Goal: Information Seeking & Learning: Compare options

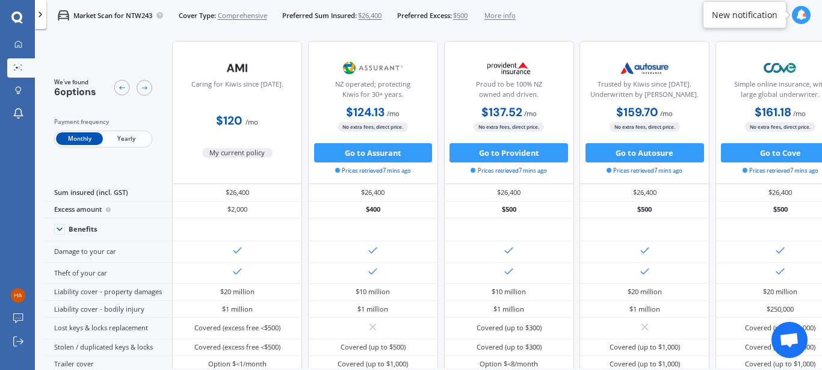
click at [464, 17] on span "$500" at bounding box center [460, 16] width 14 height 10
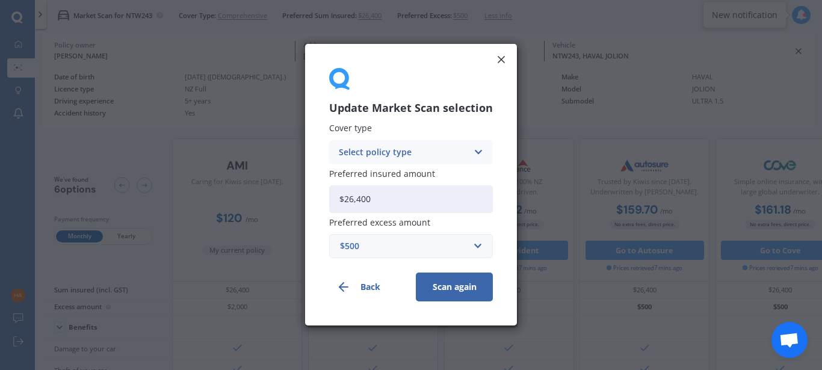
click at [389, 253] on div "$500" at bounding box center [404, 246] width 128 height 13
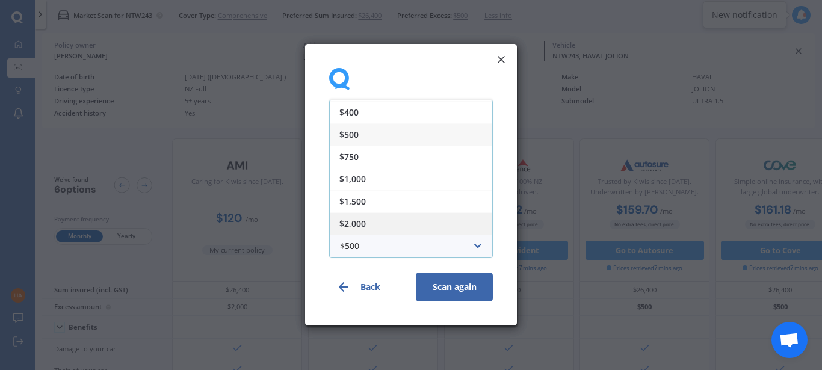
click at [377, 229] on div "$2,000" at bounding box center [411, 223] width 162 height 22
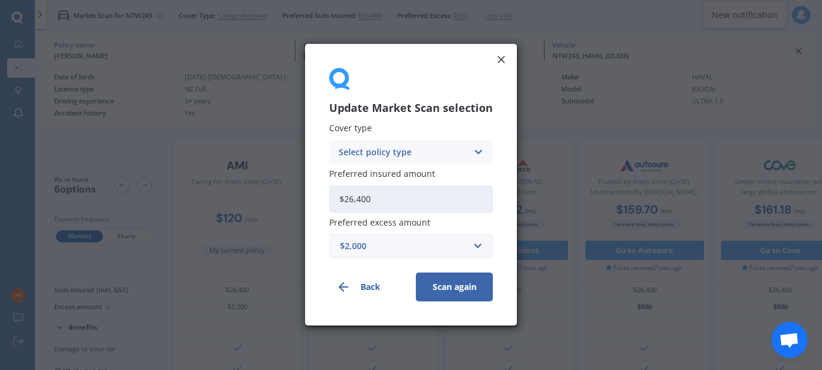
click at [457, 295] on button "Scan again" at bounding box center [454, 287] width 77 height 29
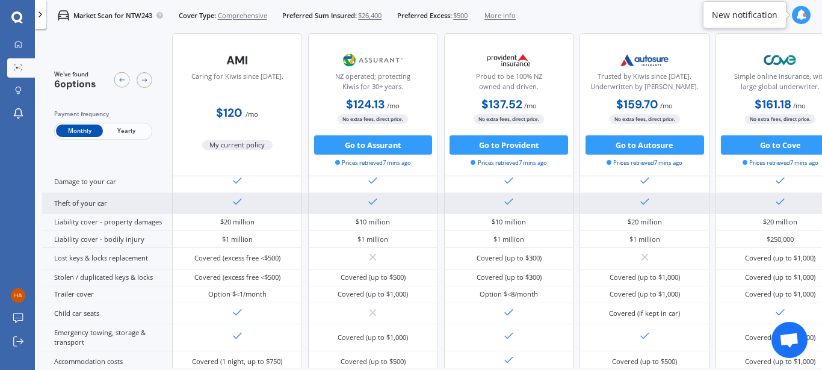
scroll to position [0, 0]
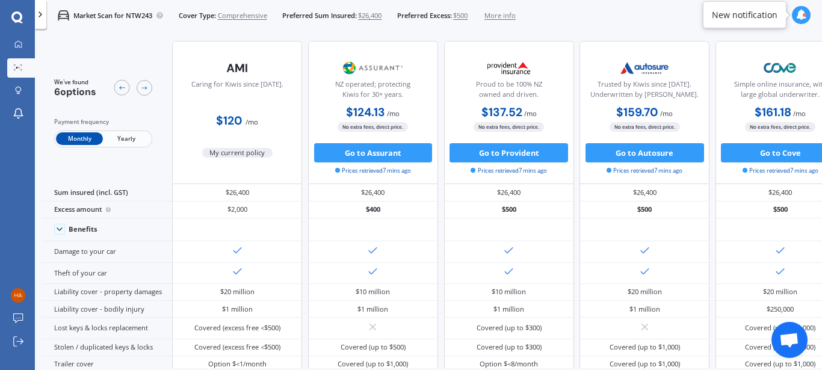
click at [468, 14] on span "$500" at bounding box center [460, 16] width 14 height 10
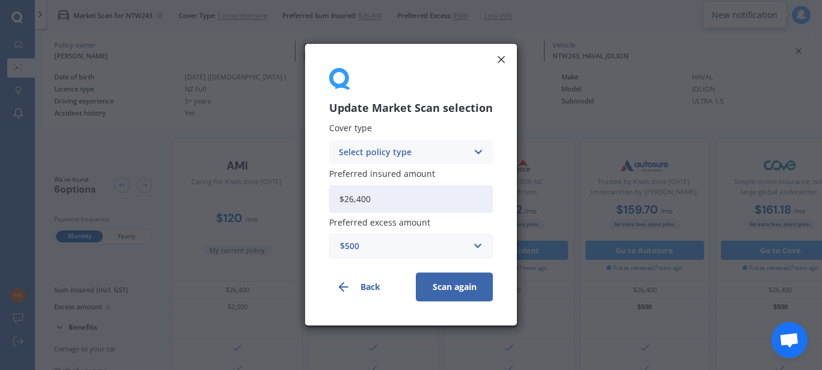
click at [418, 250] on div "$500" at bounding box center [404, 246] width 128 height 13
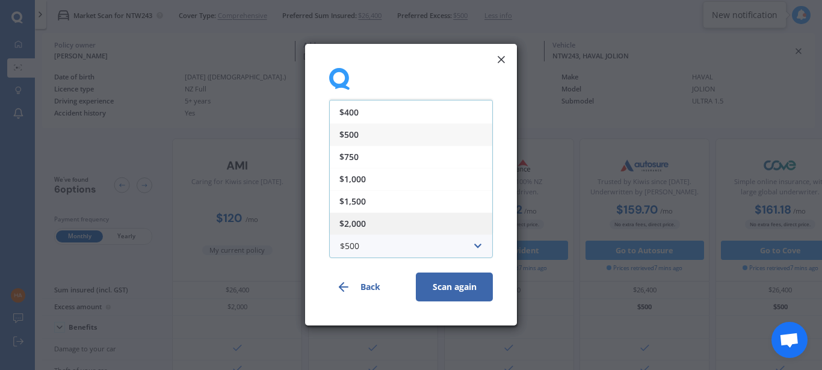
click at [383, 218] on div "$2,000" at bounding box center [411, 223] width 162 height 22
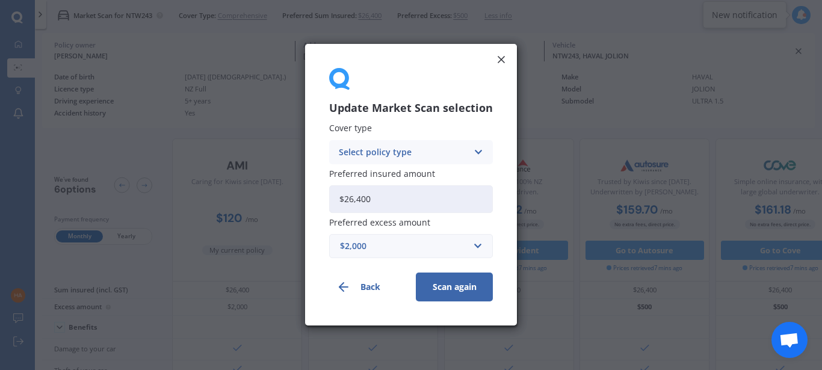
click at [444, 282] on button "Scan again" at bounding box center [454, 287] width 77 height 29
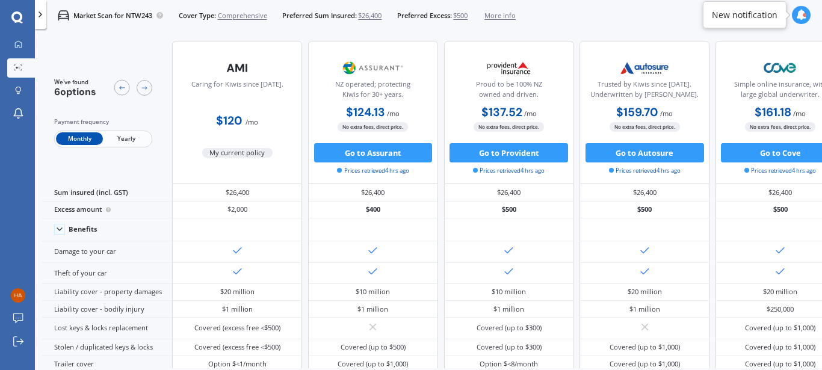
click at [468, 16] on span "$500" at bounding box center [460, 16] width 14 height 10
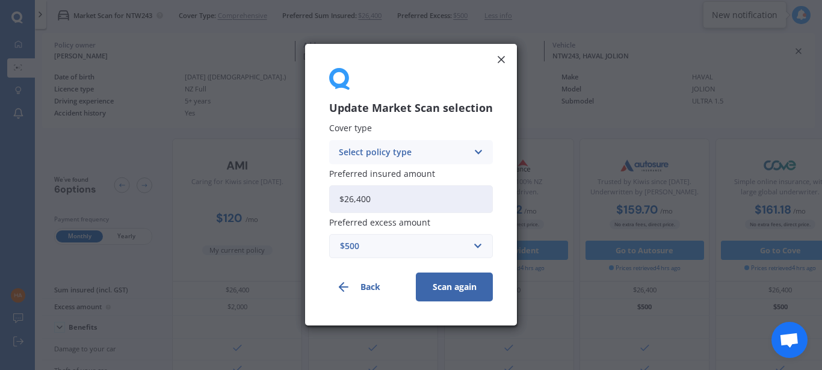
click at [410, 249] on div "$500" at bounding box center [404, 246] width 128 height 13
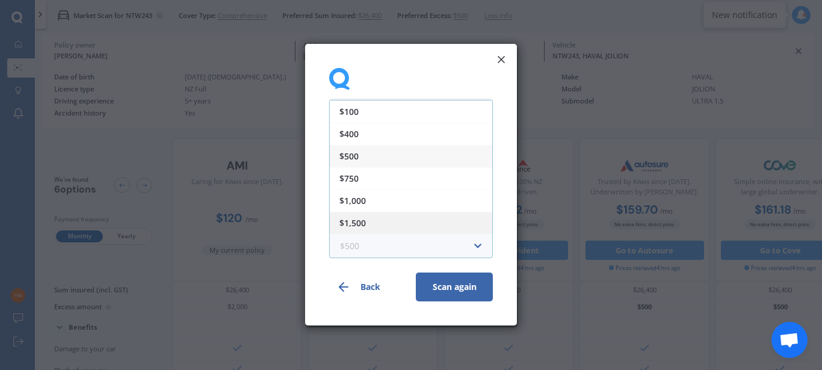
scroll to position [22, 0]
click at [372, 225] on div "$2,000" at bounding box center [411, 223] width 162 height 22
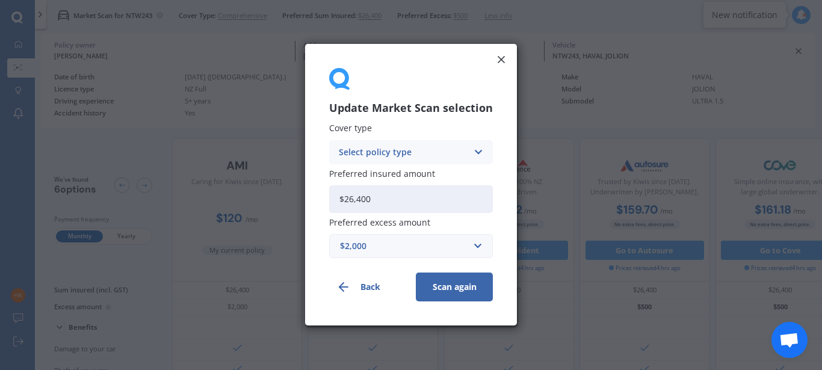
click at [451, 286] on button "Scan again" at bounding box center [454, 287] width 77 height 29
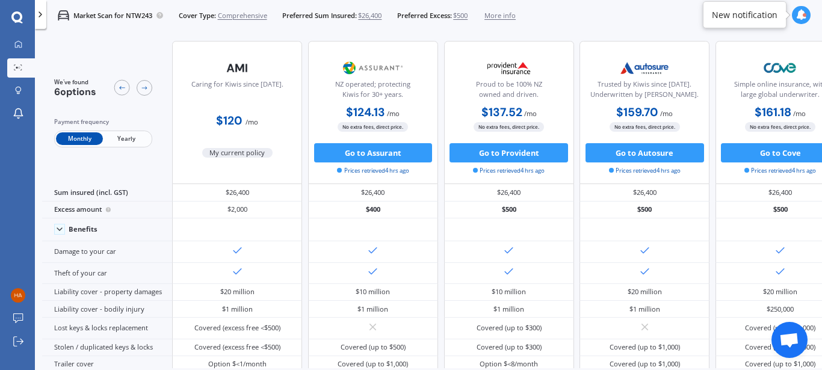
scroll to position [0, 208]
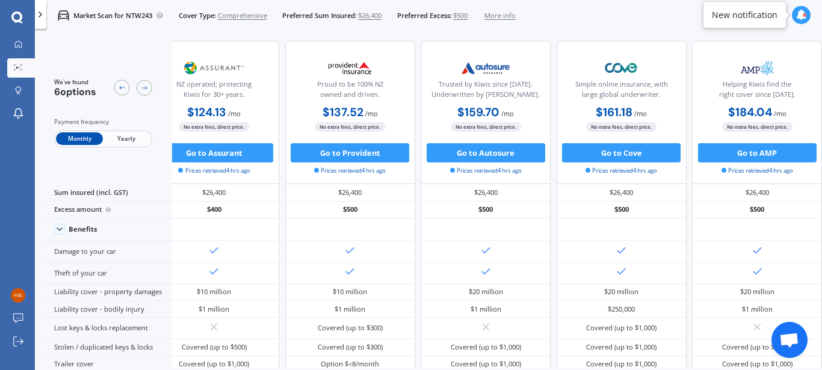
click at [458, 17] on span "$500" at bounding box center [460, 16] width 14 height 10
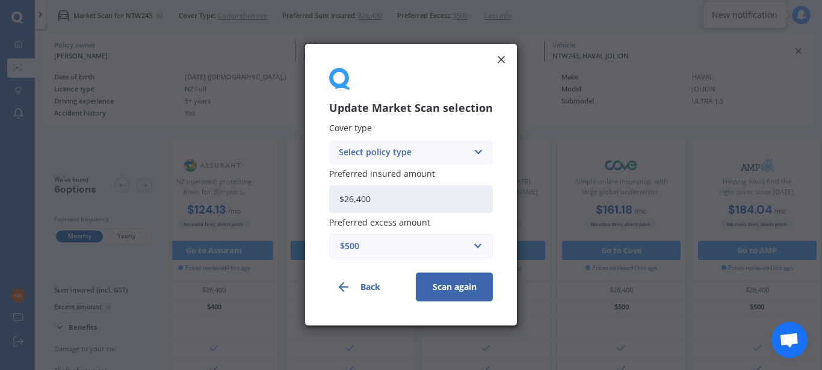
click at [408, 154] on div "Select policy type" at bounding box center [403, 152] width 129 height 13
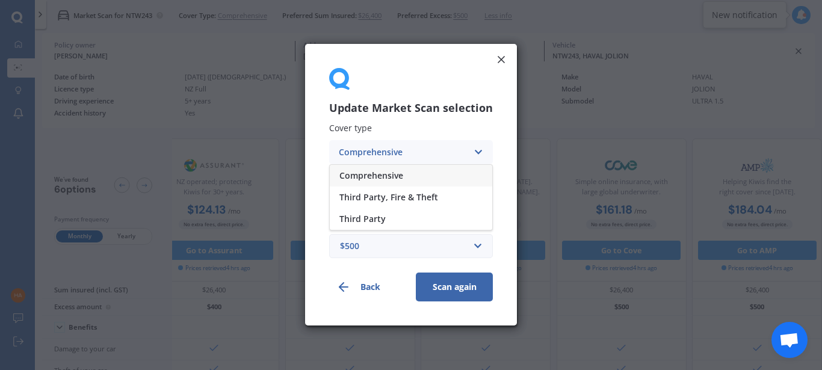
click at [406, 173] on div "Comprehensive" at bounding box center [411, 176] width 162 height 22
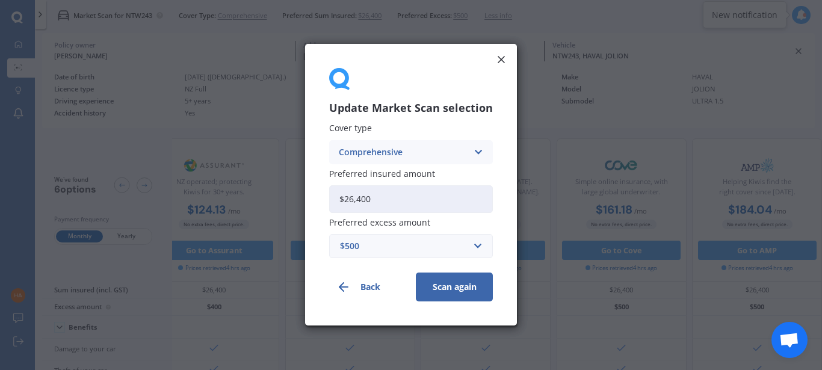
click at [399, 194] on input "$26,400" at bounding box center [411, 199] width 164 height 28
type input "$25,000"
click at [446, 244] on div "$500" at bounding box center [404, 246] width 128 height 13
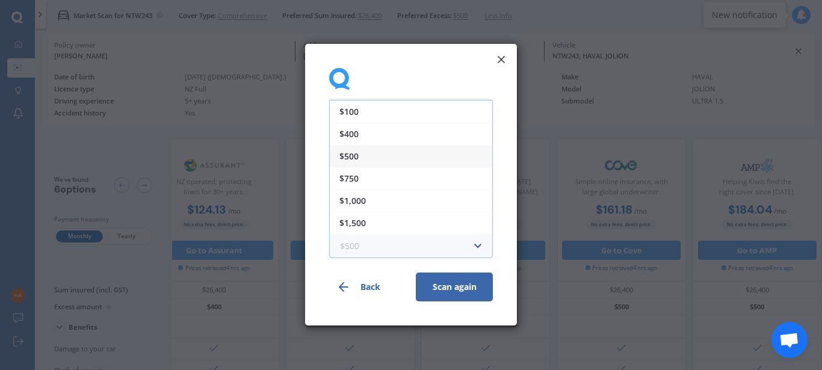
scroll to position [22, 0]
click at [380, 220] on div "$2,000" at bounding box center [411, 223] width 162 height 22
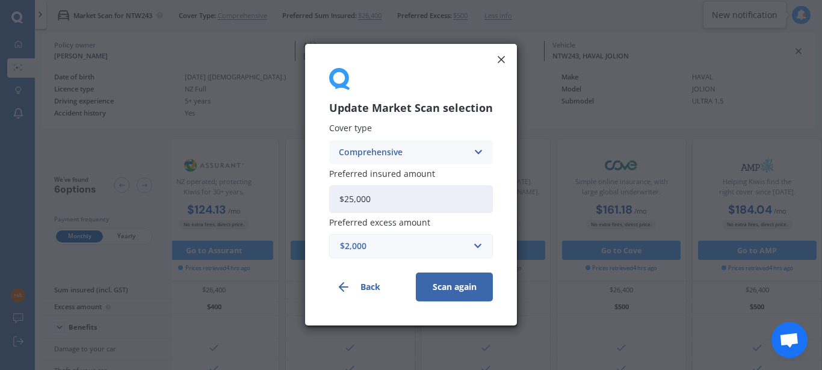
click at [433, 291] on button "Scan again" at bounding box center [454, 287] width 77 height 29
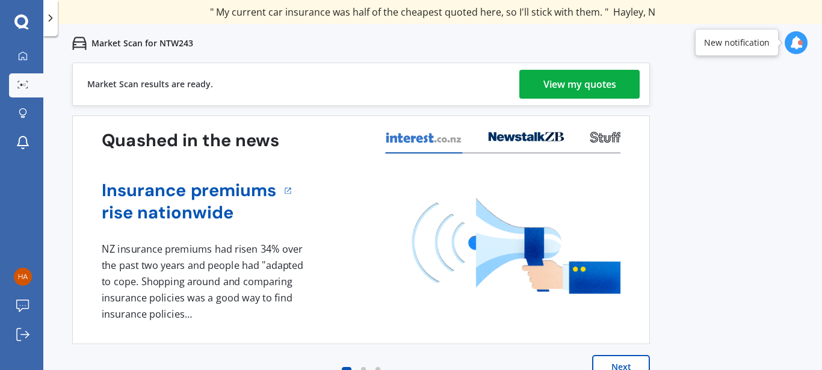
click at [578, 93] on div "View my quotes" at bounding box center [579, 84] width 73 height 29
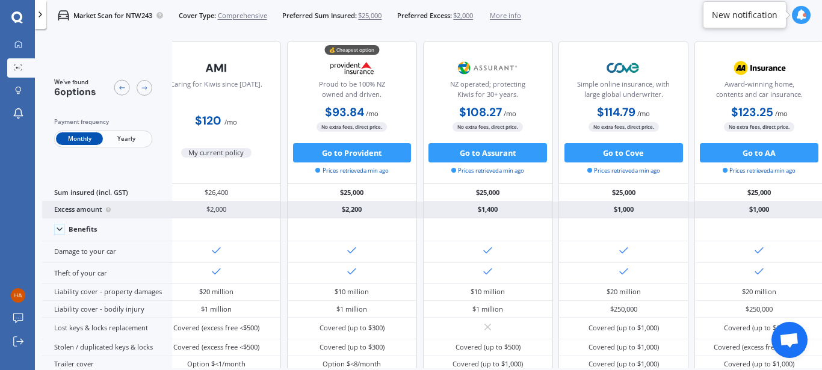
scroll to position [0, 25]
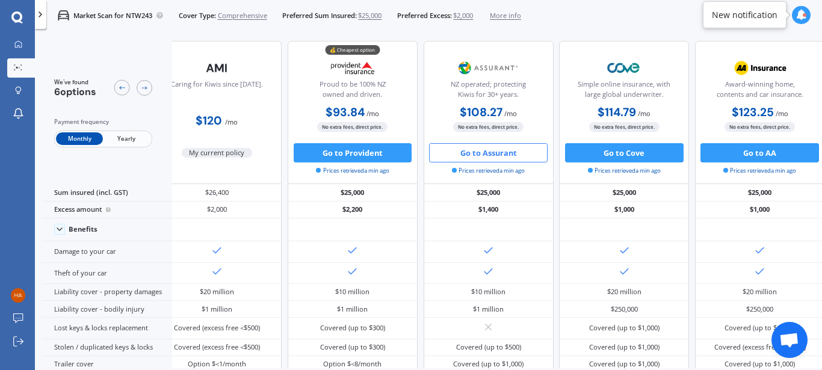
click at [478, 155] on button "Go to Assurant" at bounding box center [488, 152] width 119 height 19
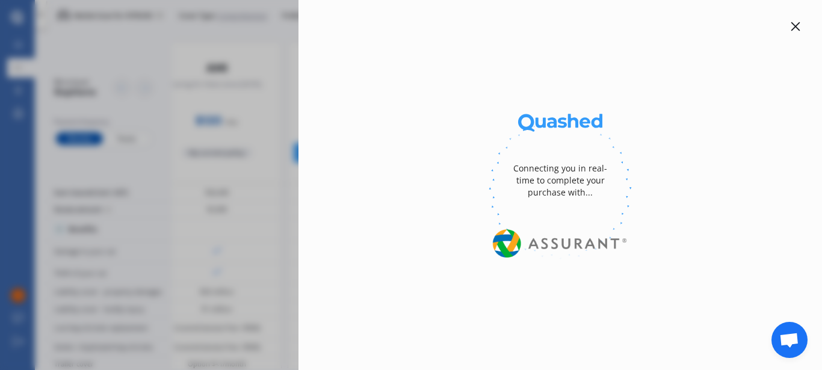
select select "full"
select select "1000.00"
select select "Manukau City"
select select "HAVAL"
select select "JOLION"
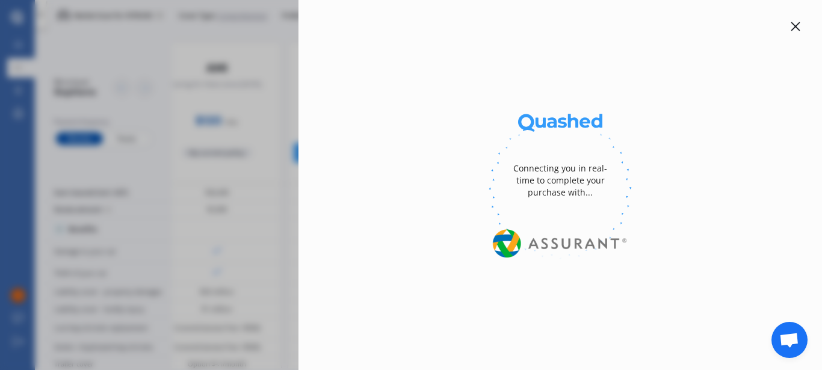
select select "ULTRA 1.5"
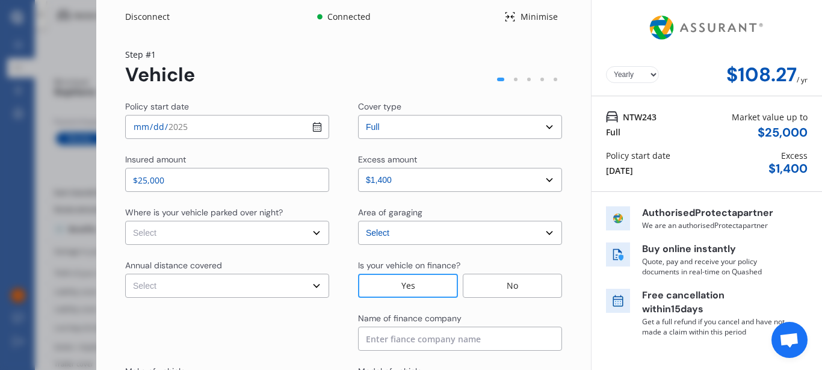
select select "Monthly"
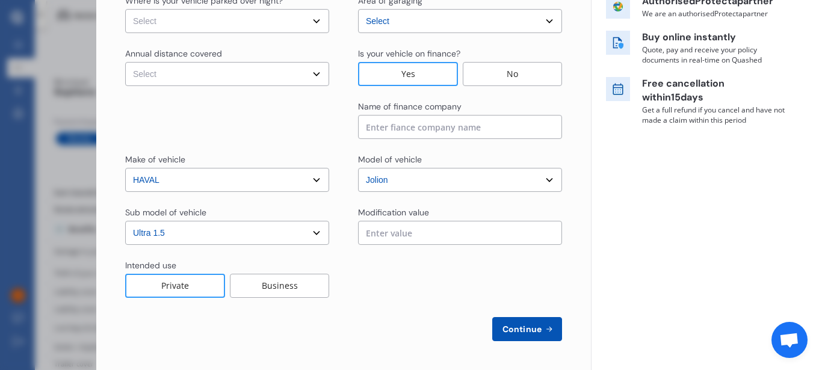
scroll to position [87, 0]
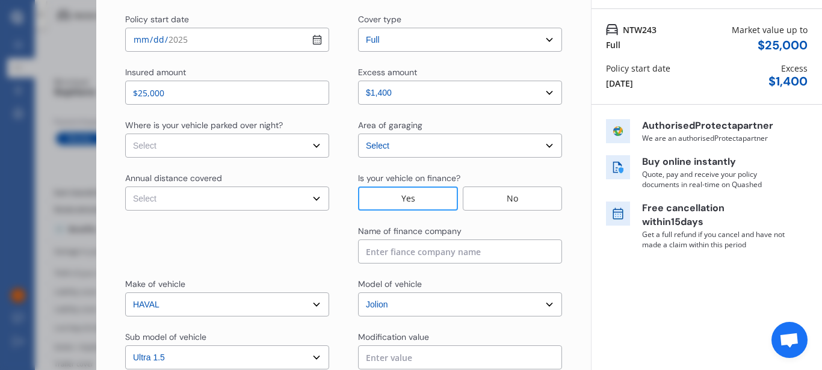
click at [60, 116] on div "Disconnect Connected Minimise Yearly Monthly $108.27 / mo Step # 1 Vehicle Poli…" at bounding box center [411, 185] width 822 height 370
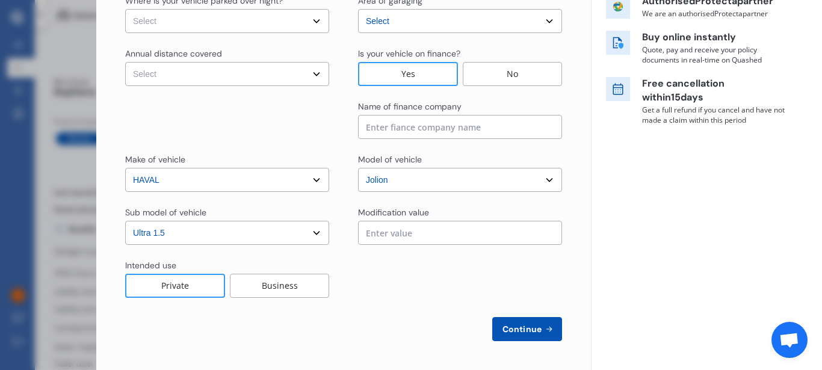
scroll to position [0, 0]
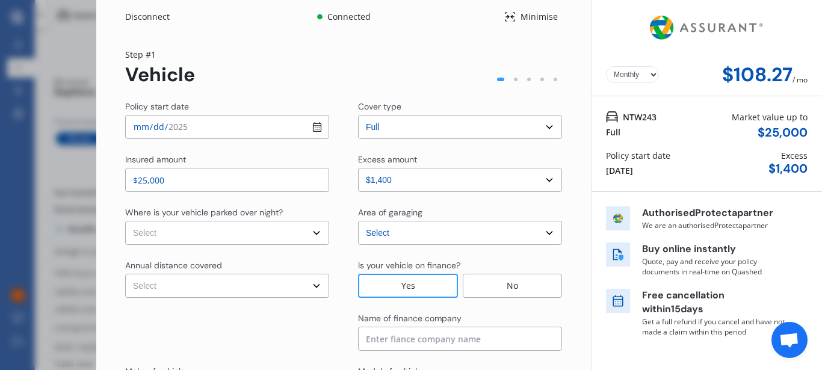
click at [150, 20] on div "Disconnect" at bounding box center [154, 17] width 58 height 12
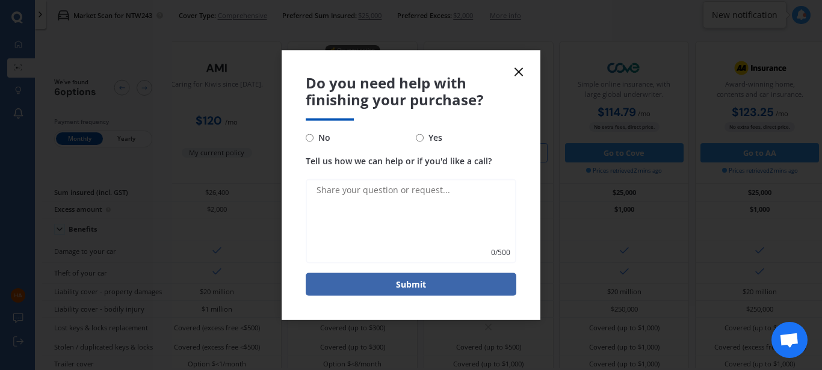
click at [517, 71] on icon at bounding box center [519, 71] width 14 height 14
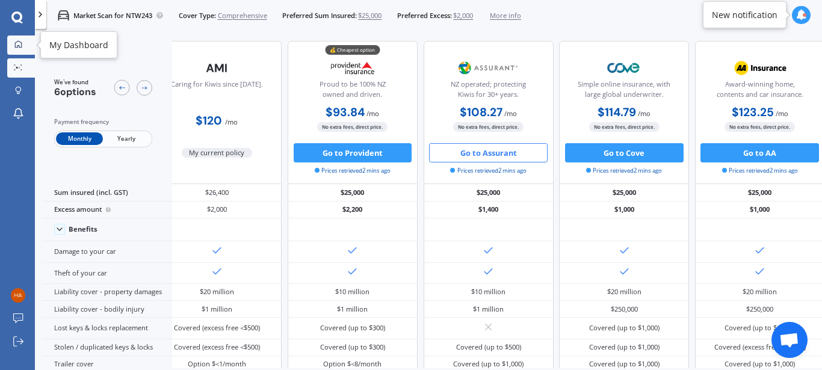
click at [17, 49] on div at bounding box center [18, 44] width 14 height 9
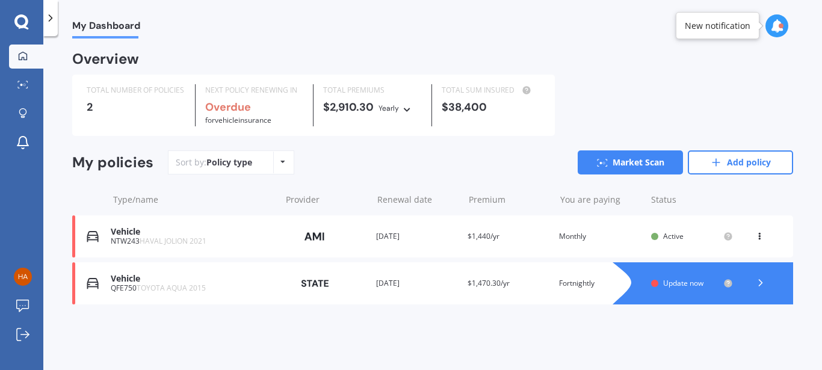
click at [276, 165] on div "Policy type Alphabetical Date added Renewing next" at bounding box center [282, 163] width 19 height 22
click at [51, 26] on div at bounding box center [50, 18] width 14 height 36
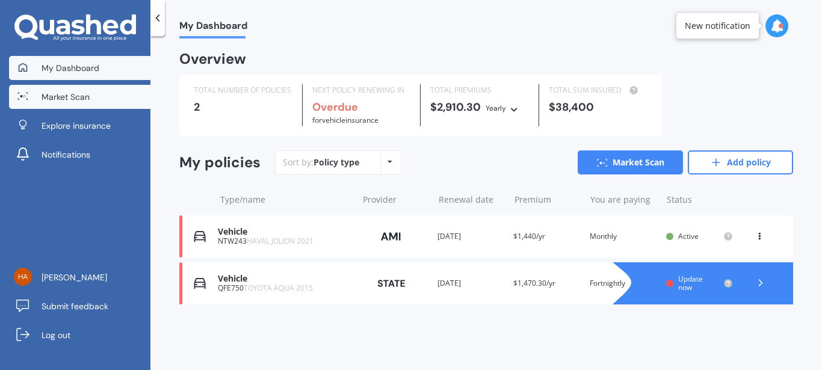
click at [47, 88] on link "Market Scan" at bounding box center [79, 97] width 141 height 24
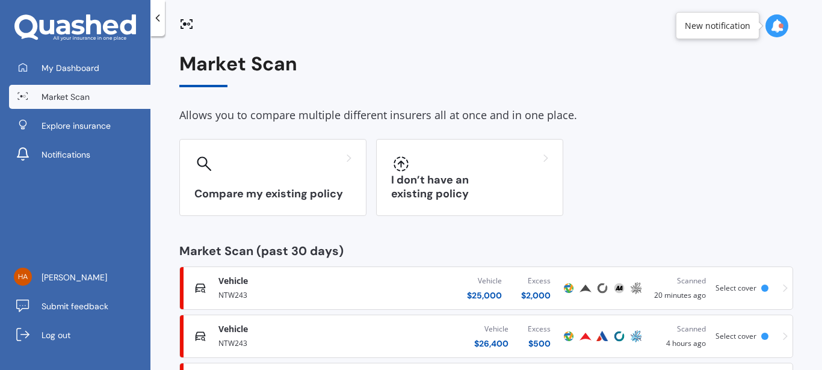
click at [99, 38] on icon at bounding box center [75, 27] width 122 height 27
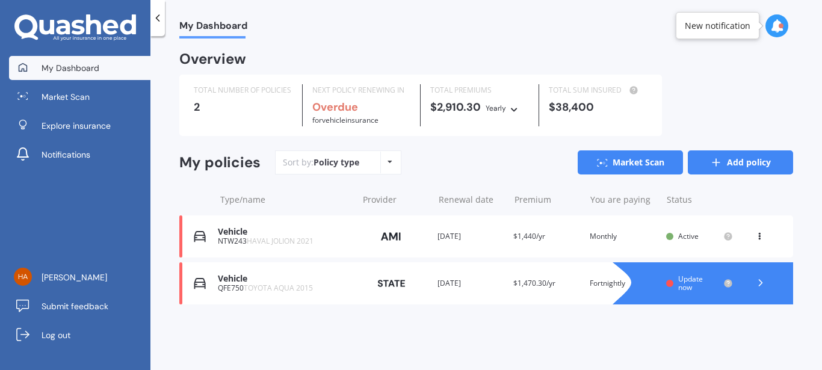
click at [734, 161] on link "Add policy" at bounding box center [740, 162] width 105 height 24
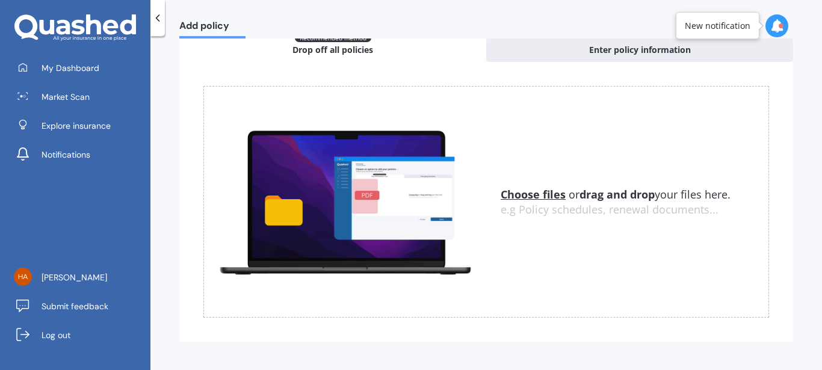
scroll to position [62, 0]
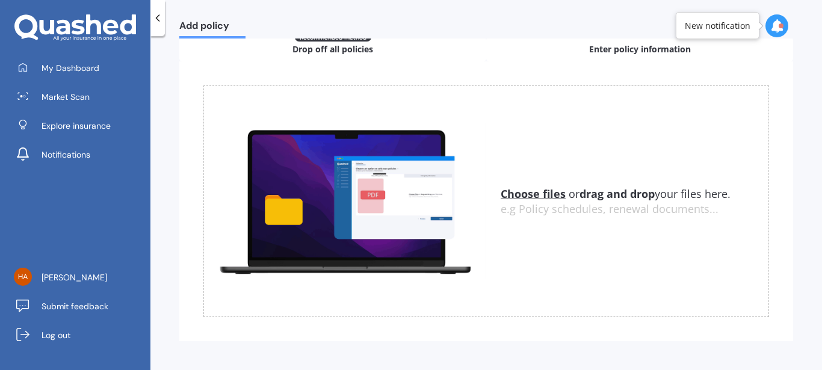
click at [626, 53] on span "Enter policy information" at bounding box center [640, 49] width 102 height 12
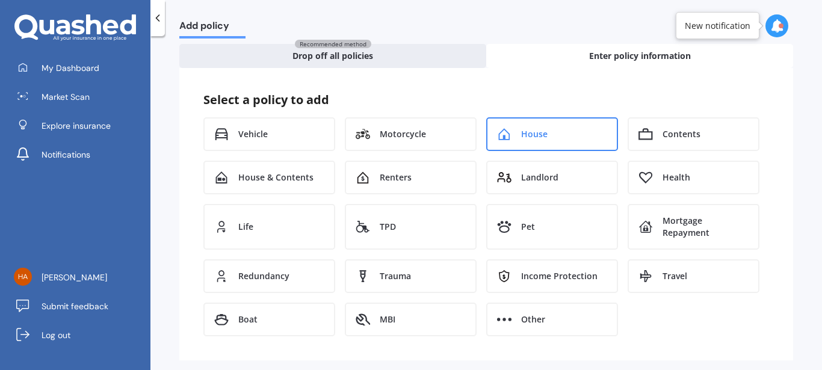
click at [518, 140] on div "House" at bounding box center [552, 134] width 132 height 34
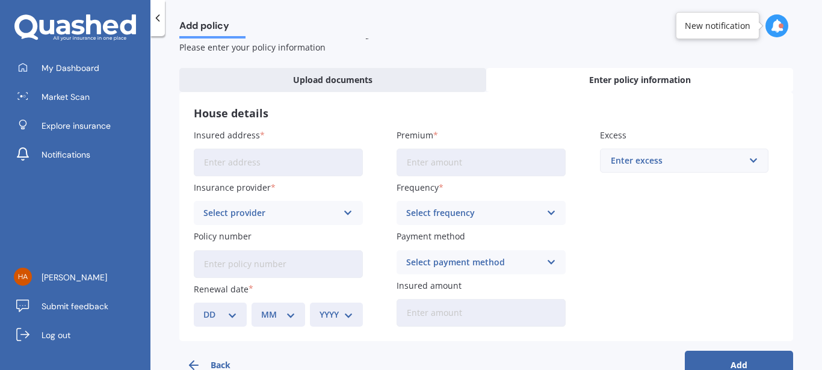
click at [280, 169] on input "Insured address" at bounding box center [278, 163] width 169 height 28
type input "17 Fjord Way, Karaka 2113"
click at [416, 165] on input "Premium" at bounding box center [481, 163] width 169 height 28
click at [632, 166] on div "Enter excess" at bounding box center [677, 160] width 133 height 13
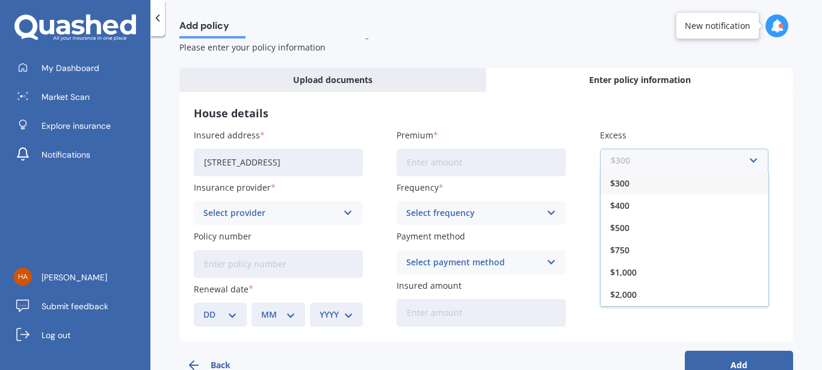
click at [632, 172] on input "text" at bounding box center [680, 160] width 158 height 23
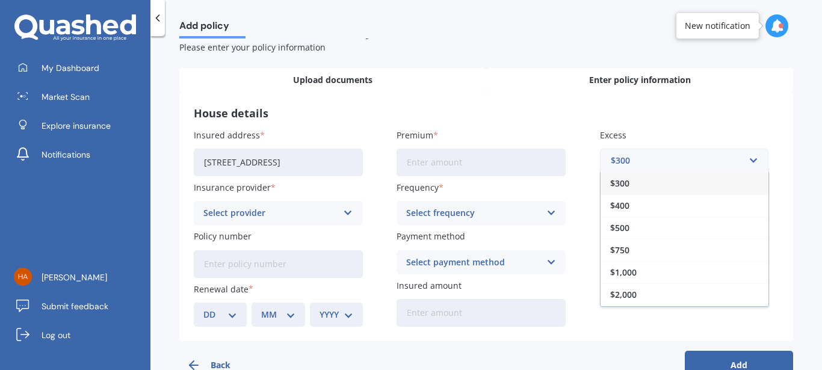
click at [379, 87] on div "Upload documents" at bounding box center [332, 80] width 307 height 24
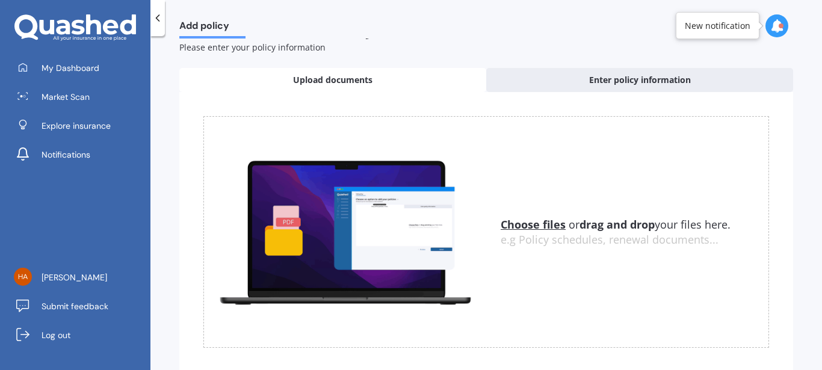
click at [519, 223] on u "Choose files" at bounding box center [533, 224] width 65 height 14
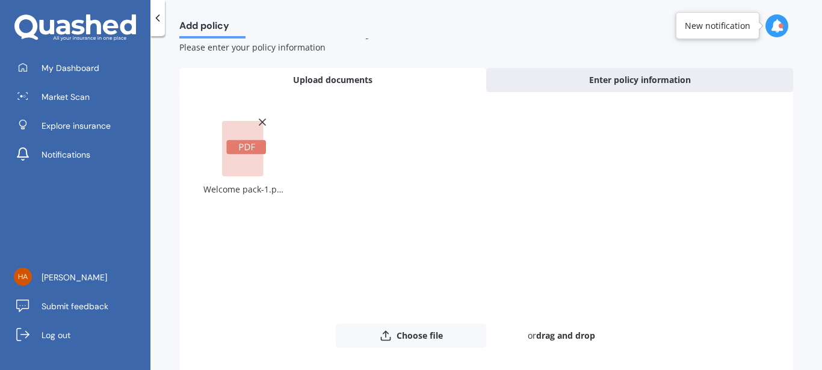
scroll to position [93, 0]
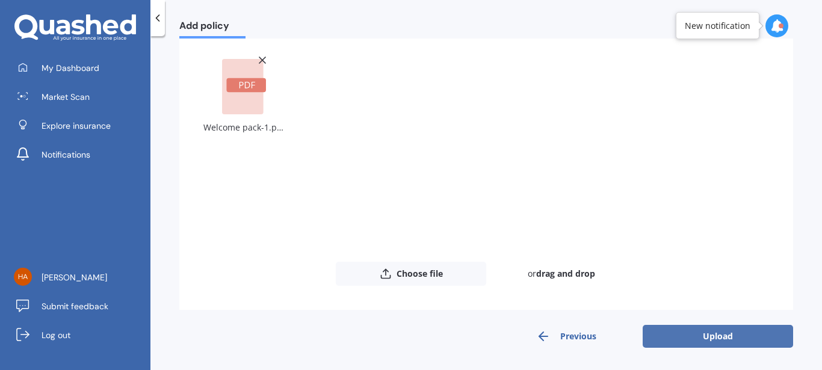
click at [704, 334] on button "Upload" at bounding box center [718, 336] width 150 height 23
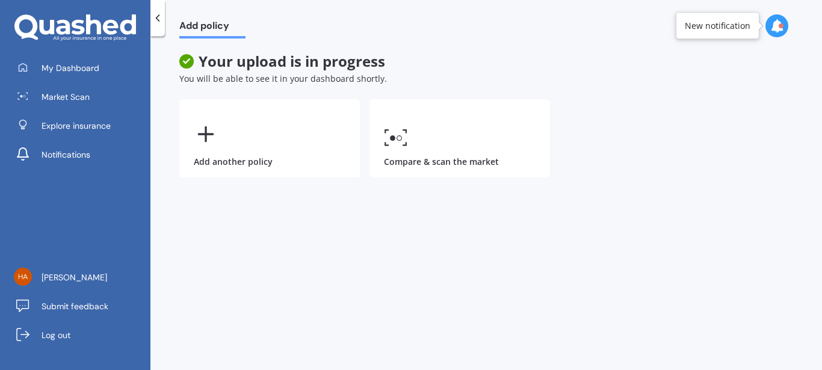
scroll to position [0, 0]
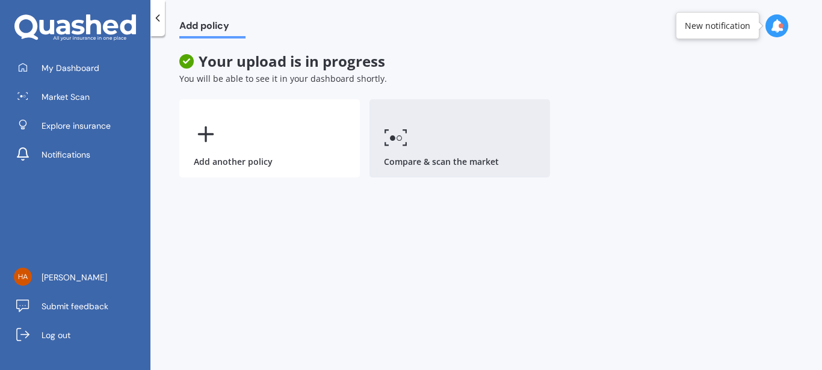
click at [441, 156] on link "Compare & scan the market" at bounding box center [460, 138] width 181 height 78
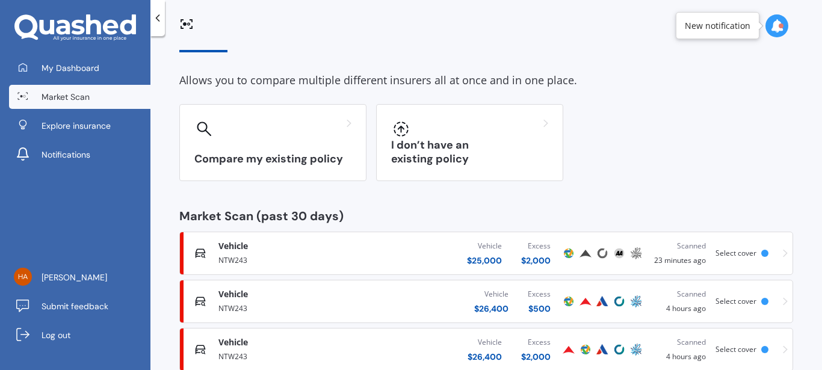
scroll to position [34, 0]
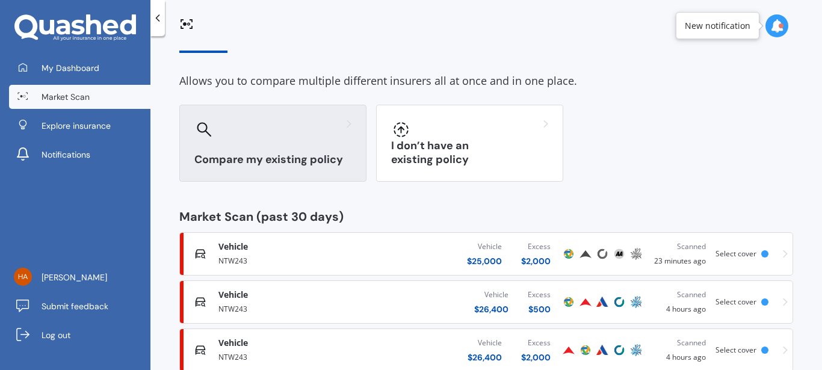
click at [317, 155] on h3 "Compare my existing policy" at bounding box center [272, 160] width 157 height 14
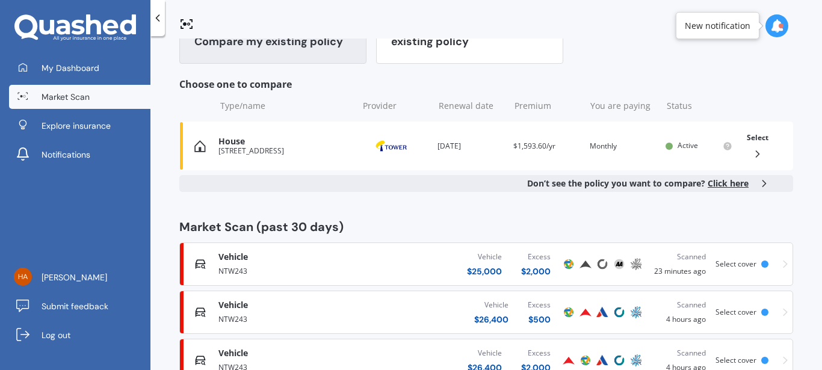
scroll to position [149, 0]
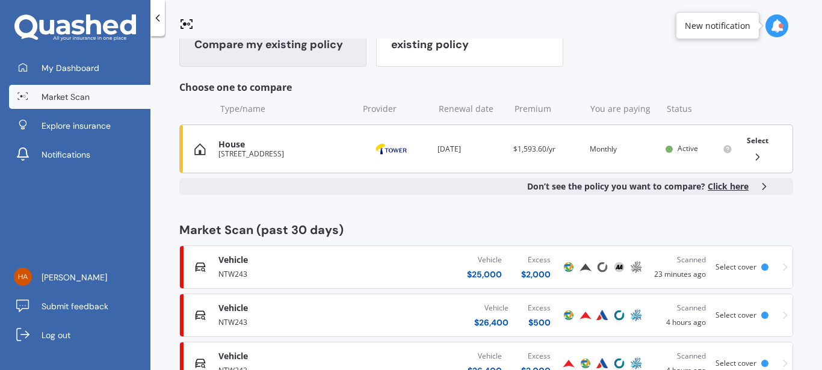
click at [752, 158] on icon at bounding box center [758, 157] width 12 height 12
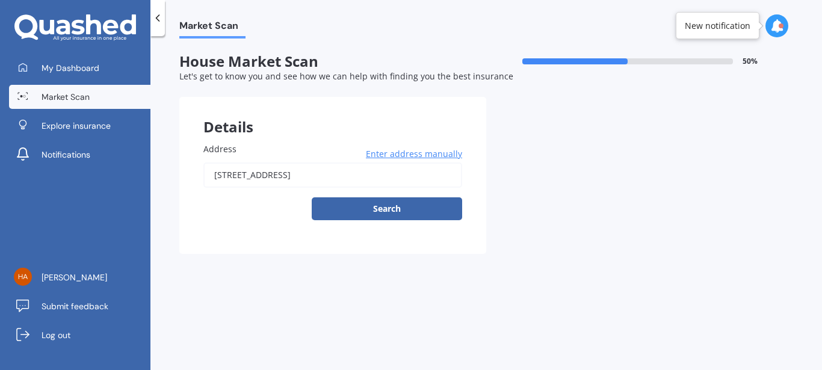
click at [365, 221] on div "Address 17 Fjord Way, Karaka, Papakura 2113 Enter address manually Search" at bounding box center [332, 186] width 307 height 135
click at [388, 207] on button "Search" at bounding box center [387, 208] width 150 height 23
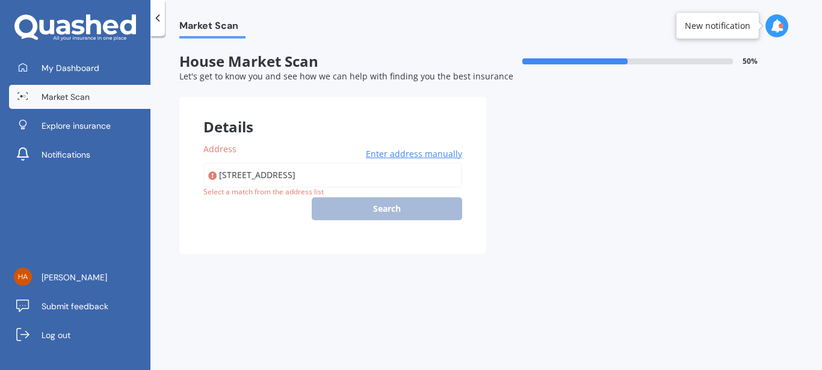
type input "17 Fjord Way, Karaka 2113"
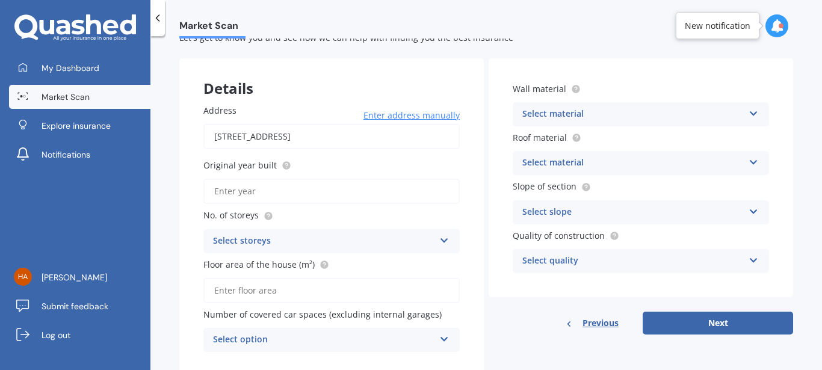
scroll to position [39, 0]
click at [270, 194] on input "Original year built" at bounding box center [331, 190] width 256 height 25
type input "2025"
click at [283, 239] on div "Select storeys" at bounding box center [323, 240] width 221 height 14
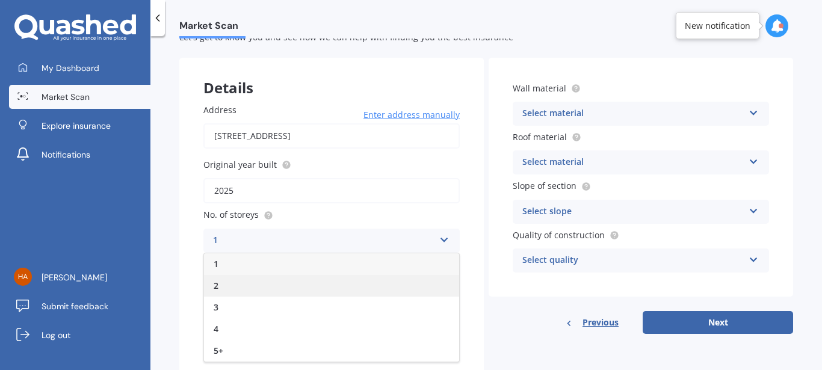
click at [235, 288] on div "2" at bounding box center [331, 286] width 255 height 22
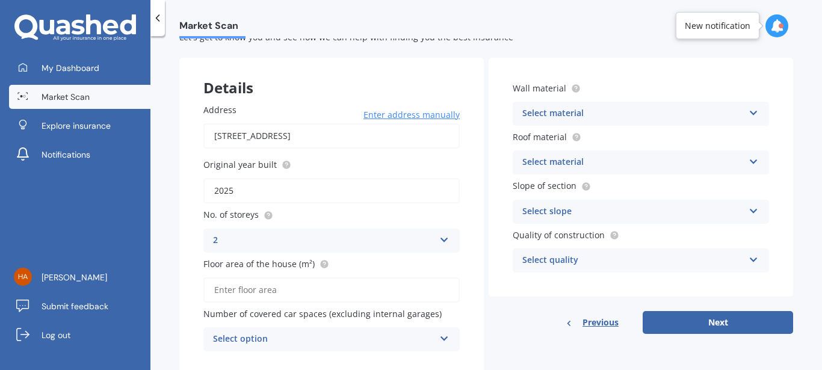
scroll to position [78, 0]
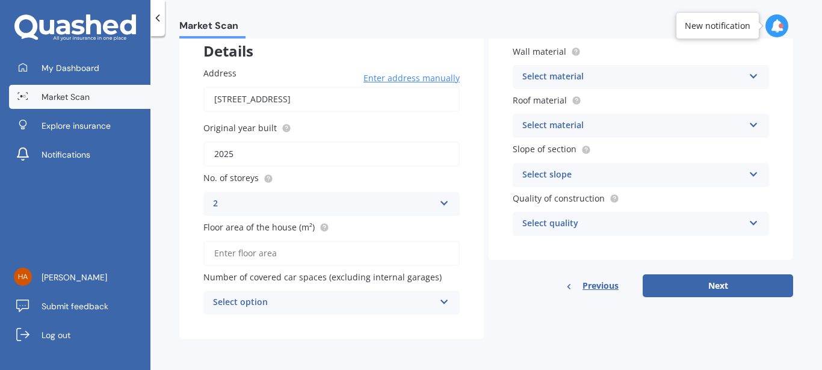
click at [288, 258] on input "Floor area of the house (m²)" at bounding box center [331, 253] width 256 height 25
type input "237"
click at [301, 300] on div "Select option" at bounding box center [323, 302] width 221 height 14
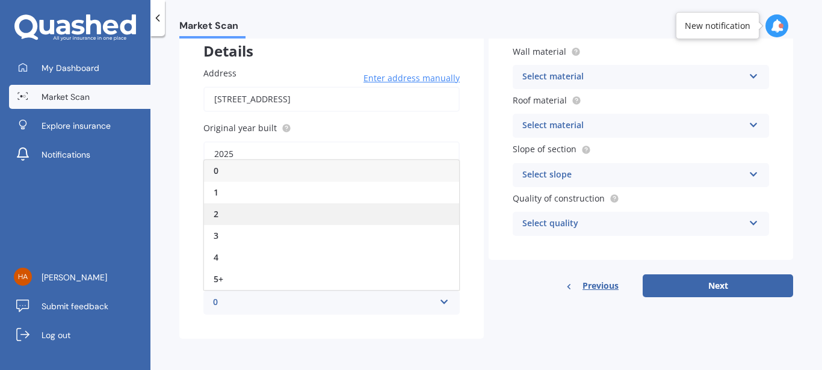
click at [249, 209] on div "2" at bounding box center [331, 214] width 255 height 22
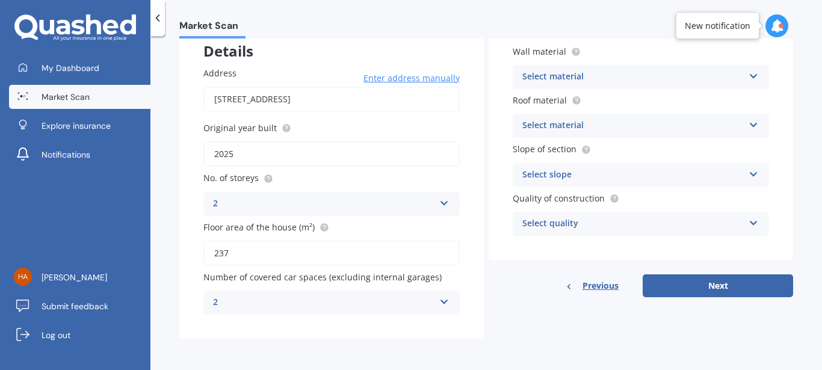
click at [394, 300] on div "2" at bounding box center [323, 302] width 221 height 14
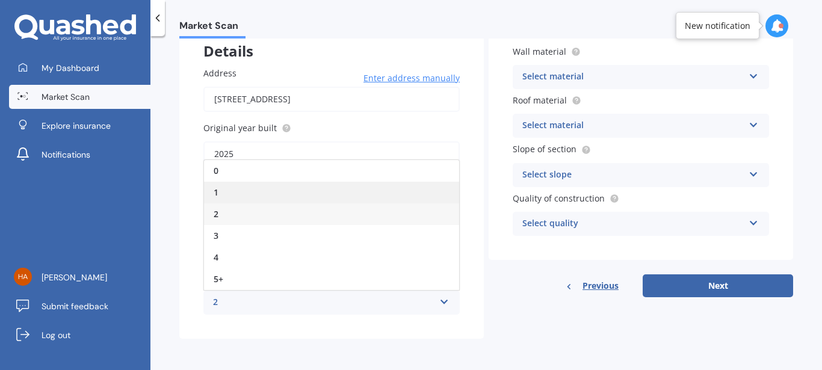
click at [302, 192] on div "1" at bounding box center [331, 193] width 255 height 22
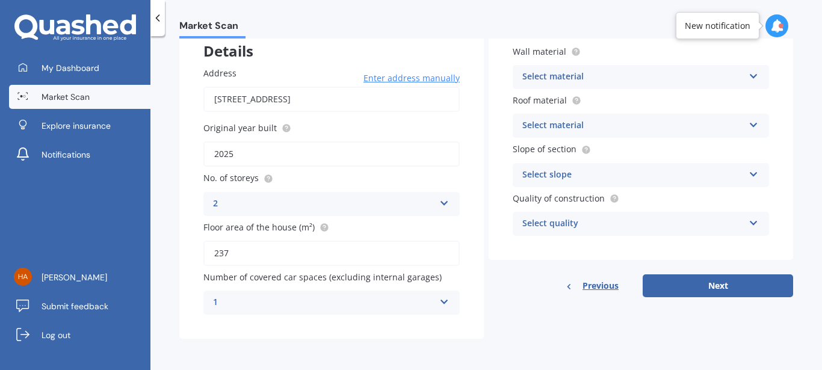
click at [430, 303] on div "1 0 1 2 3 4 5+" at bounding box center [331, 303] width 256 height 24
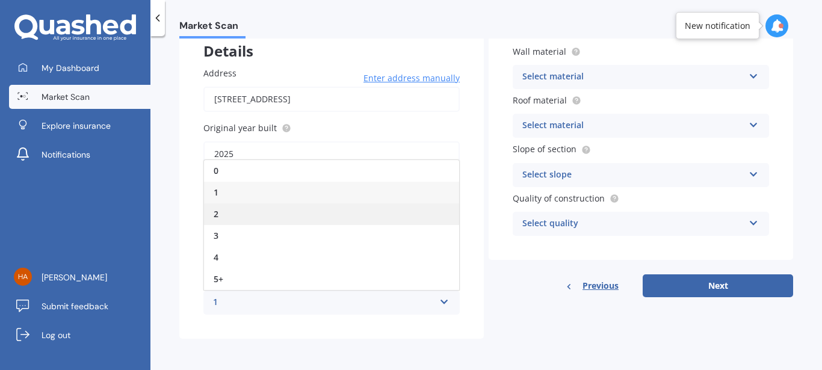
click at [255, 214] on div "2" at bounding box center [331, 214] width 255 height 22
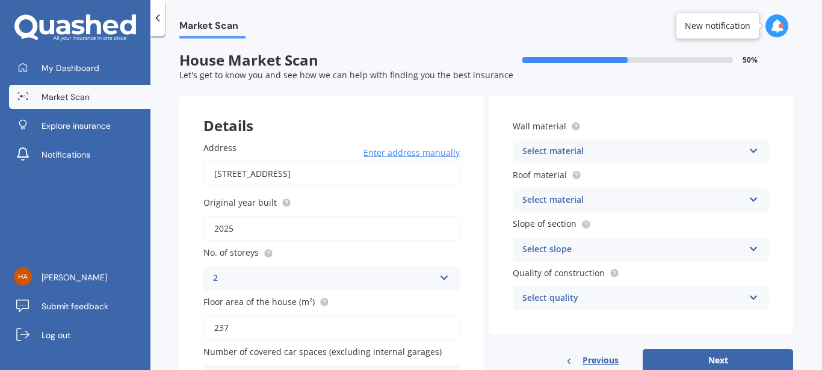
scroll to position [0, 0]
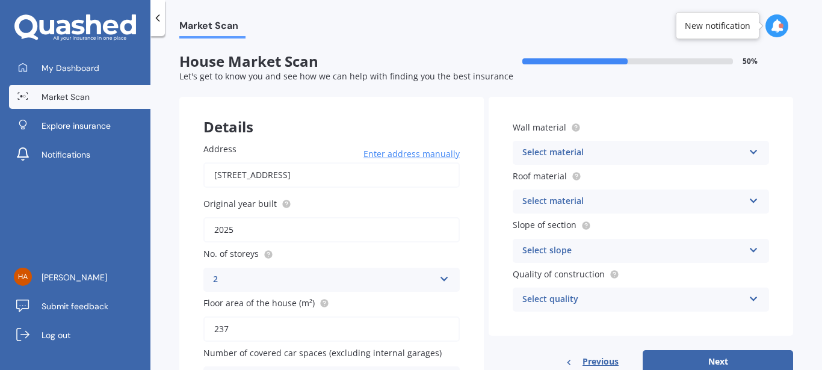
click at [536, 147] on div "Select material" at bounding box center [632, 153] width 221 height 14
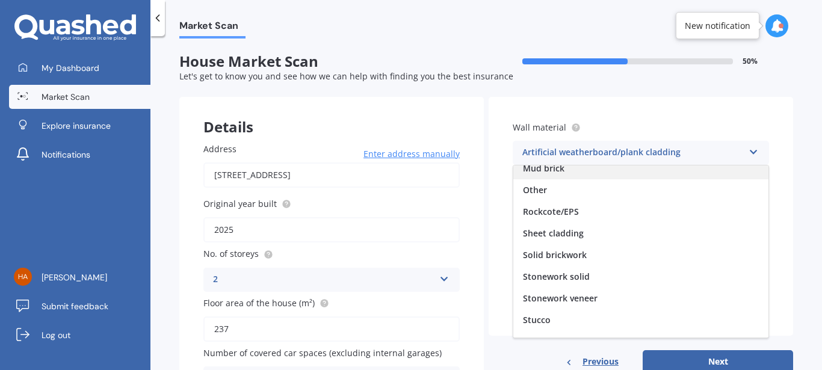
scroll to position [110, 0]
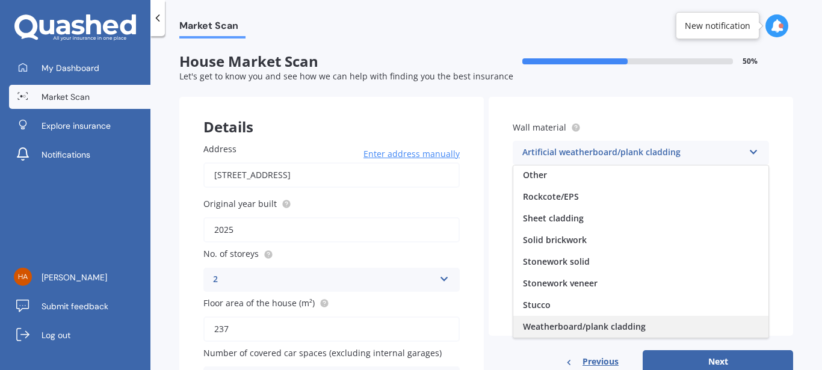
click at [584, 324] on span "Weatherboard/plank cladding" at bounding box center [584, 326] width 123 height 11
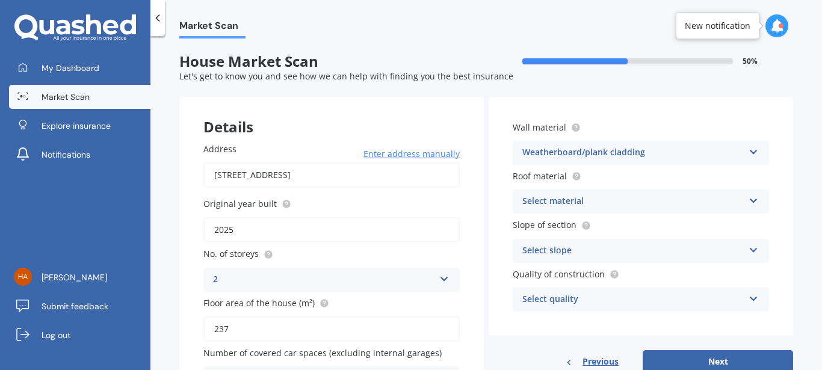
click at [556, 198] on div "Select material" at bounding box center [632, 201] width 221 height 14
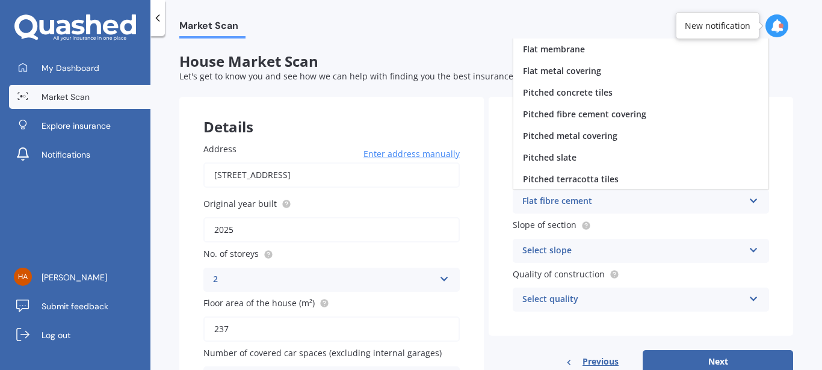
scroll to position [45, 0]
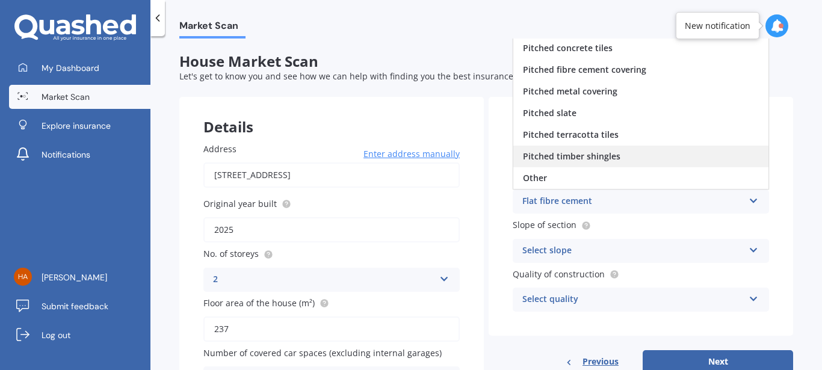
click at [571, 159] on span "Pitched timber shingles" at bounding box center [571, 155] width 97 height 11
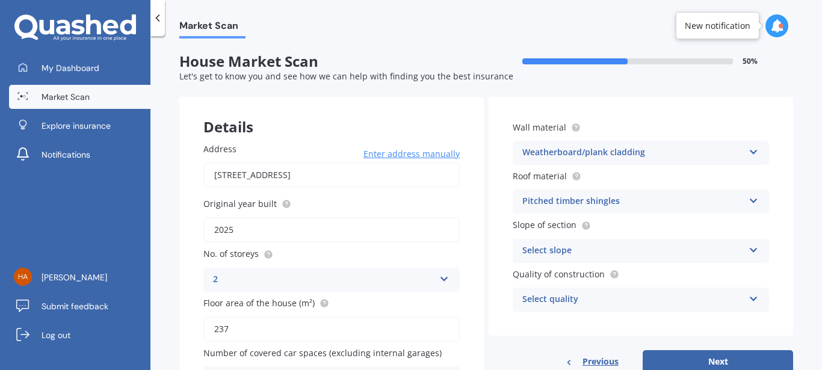
click at [549, 250] on div "Select slope" at bounding box center [632, 251] width 221 height 14
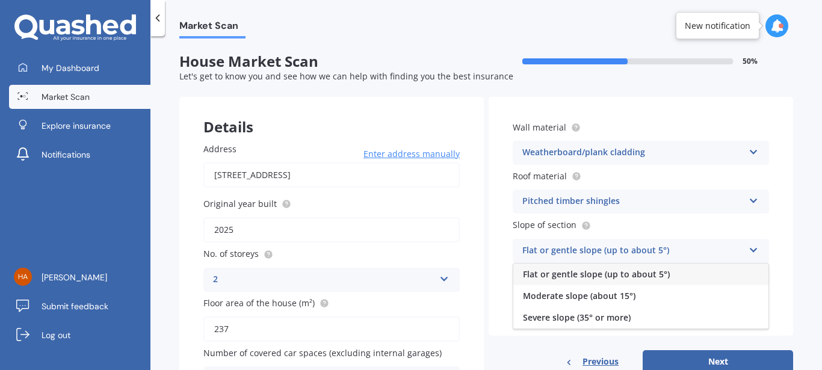
click at [563, 280] on span "Flat or gentle slope (up to about 5°)" at bounding box center [596, 273] width 147 height 11
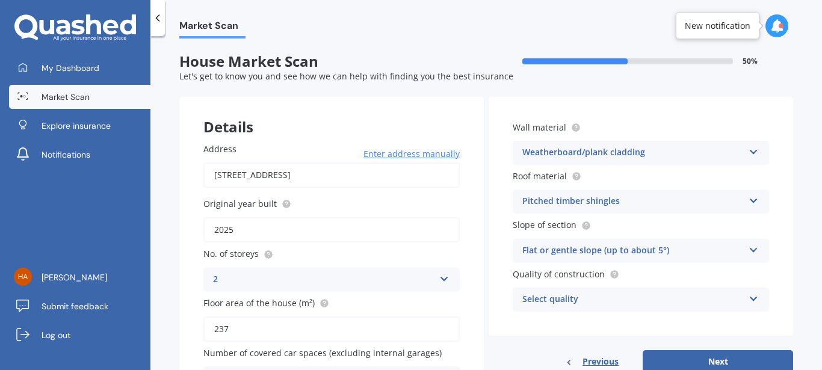
click at [663, 249] on div "Flat or gentle slope (up to about 5°)" at bounding box center [632, 251] width 221 height 14
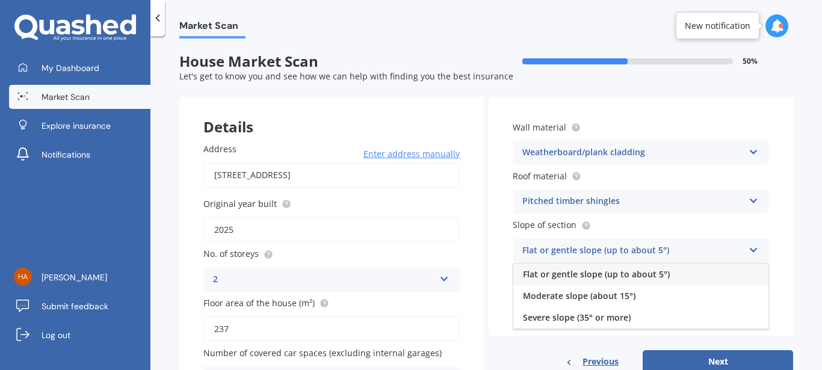
click at [663, 249] on div "Flat or gentle slope (up to about 5°)" at bounding box center [632, 251] width 221 height 14
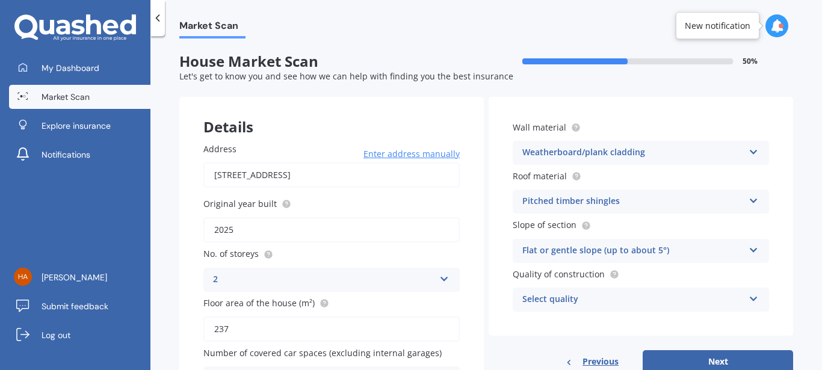
click at [554, 310] on div "Select quality Standard High Prestige" at bounding box center [641, 300] width 256 height 24
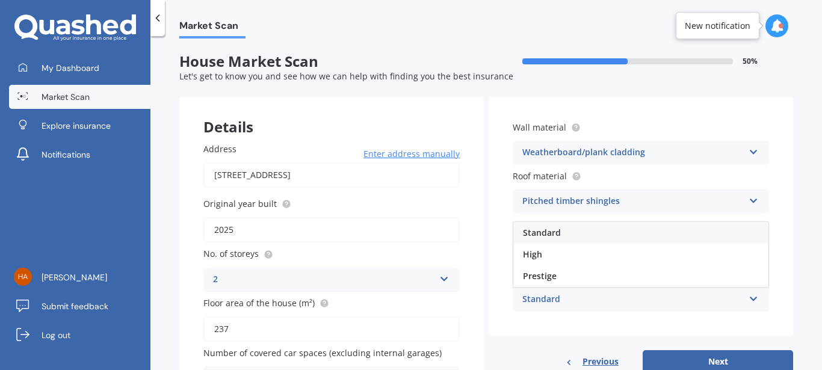
click at [552, 226] on div "Standard" at bounding box center [640, 233] width 255 height 22
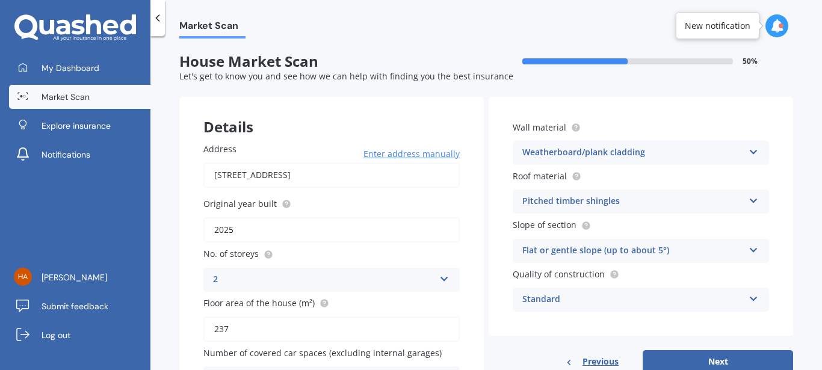
scroll to position [78, 0]
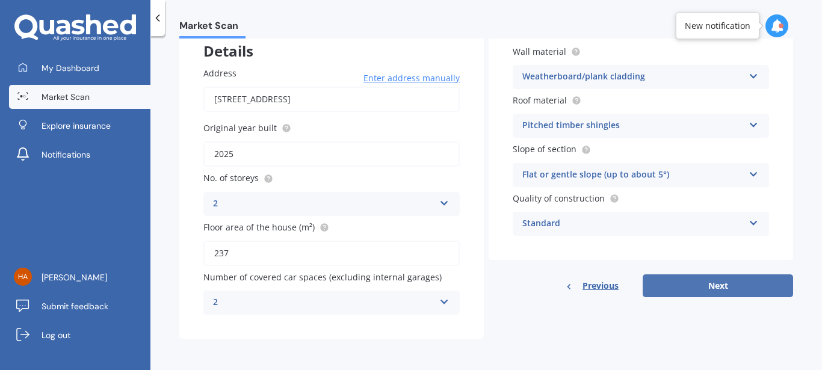
click at [728, 288] on button "Next" at bounding box center [718, 285] width 150 height 23
select select "02"
select select "06"
select select "1989"
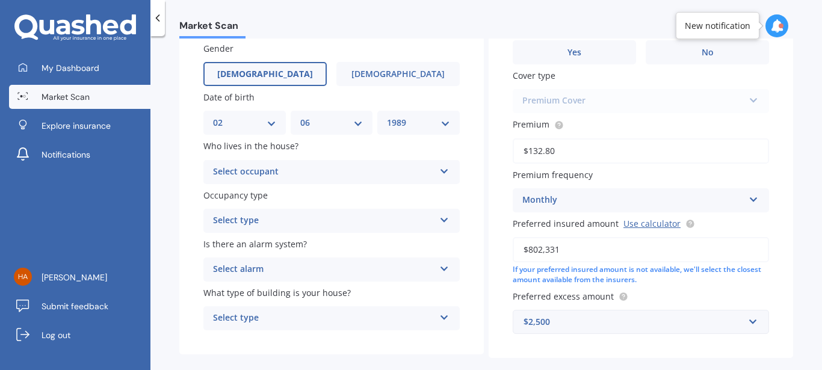
scroll to position [100, 0]
click at [274, 175] on div "Select occupant" at bounding box center [323, 172] width 221 height 14
click at [247, 202] on div "Owner" at bounding box center [331, 196] width 255 height 22
click at [249, 174] on div "Owner" at bounding box center [323, 172] width 221 height 14
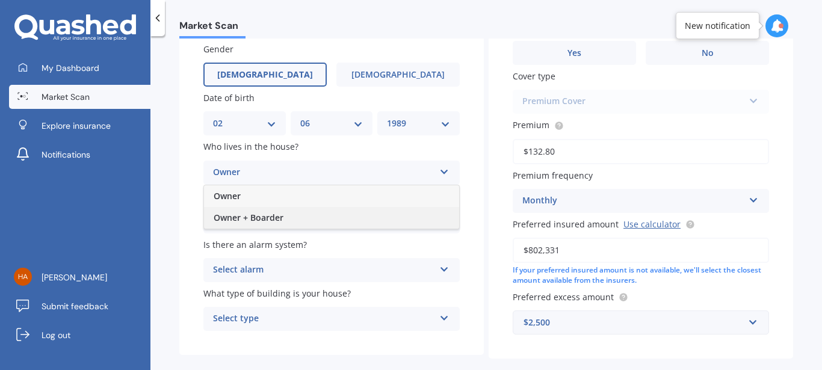
click at [261, 215] on span "Owner + Boarder" at bounding box center [249, 217] width 70 height 11
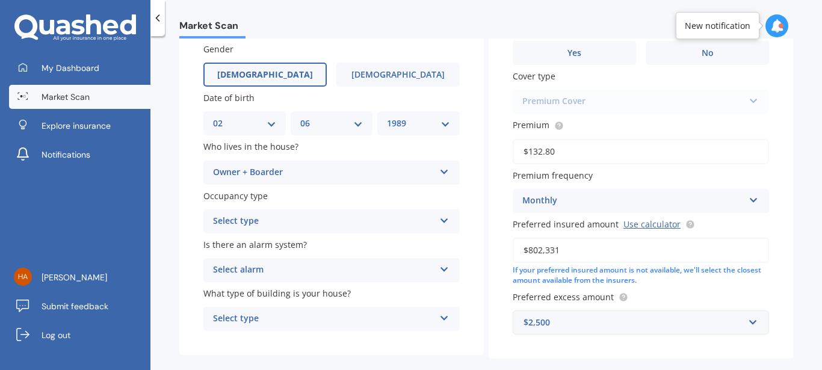
click at [276, 217] on div "Select type" at bounding box center [323, 221] width 221 height 14
click at [268, 245] on div "Permanent" at bounding box center [331, 245] width 255 height 22
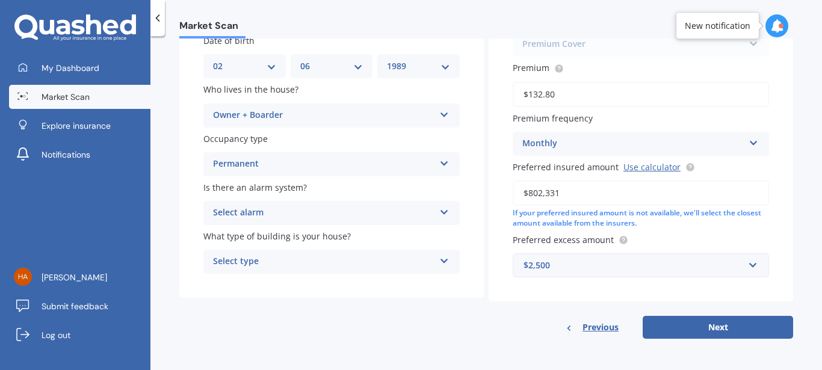
click at [248, 210] on div "Select alarm" at bounding box center [323, 213] width 221 height 14
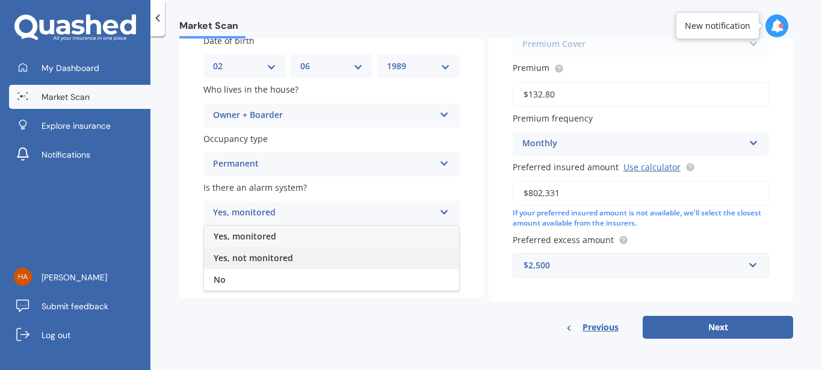
click at [274, 257] on span "Yes, not monitored" at bounding box center [253, 257] width 79 height 11
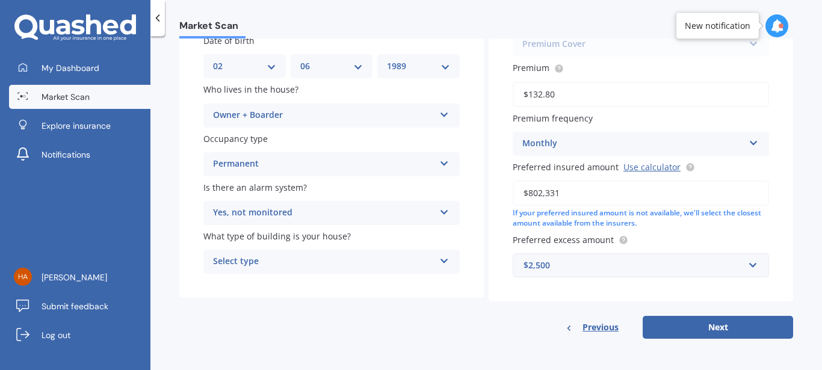
click at [259, 259] on div "Select type" at bounding box center [323, 262] width 221 height 14
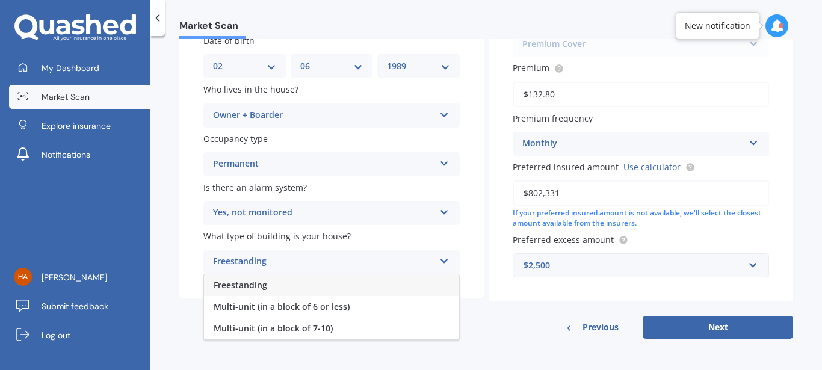
click at [255, 280] on span "Freestanding" at bounding box center [241, 284] width 54 height 11
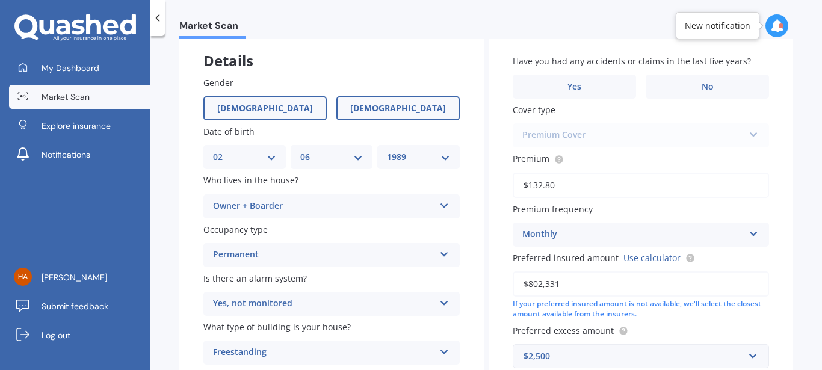
scroll to position [72, 0]
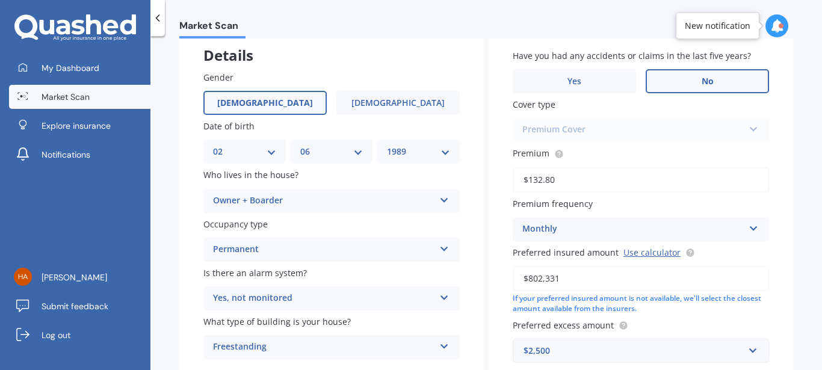
click at [675, 75] on label "No" at bounding box center [707, 81] width 123 height 24
click at [0, 0] on input "No" at bounding box center [0, 0] width 0 height 0
click at [675, 75] on label "No" at bounding box center [707, 81] width 123 height 24
click at [0, 0] on input "No" at bounding box center [0, 0] width 0 height 0
click at [588, 126] on div "Premium Cover Standard Cover Premium Cover Plus" at bounding box center [641, 130] width 256 height 24
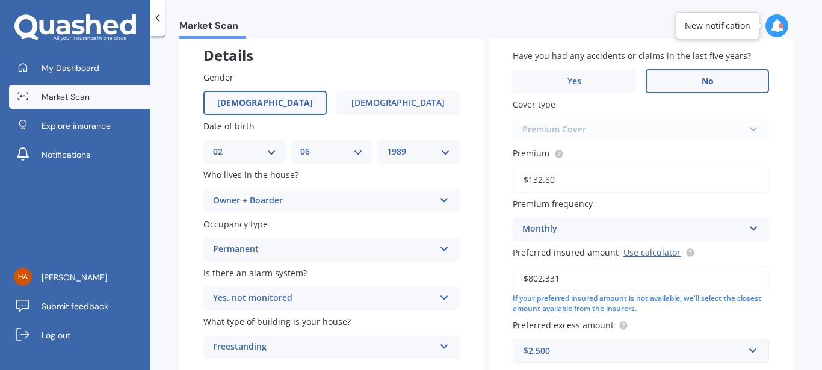
scroll to position [155, 0]
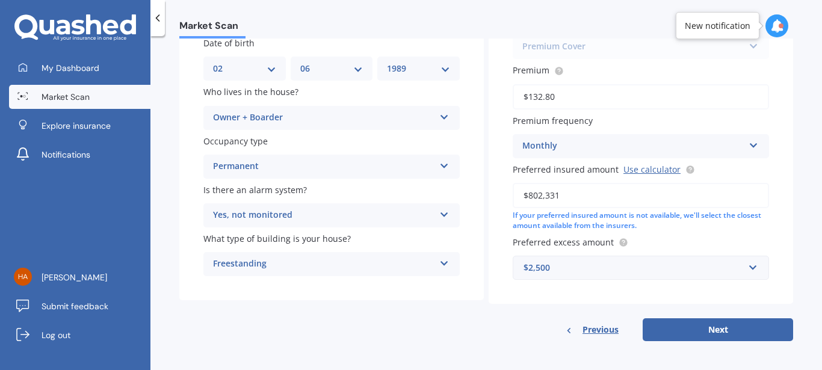
click at [664, 280] on div "$2,500 $300 $400 $500 $750 $1,000 $2,000 $2,500" at bounding box center [641, 268] width 256 height 24
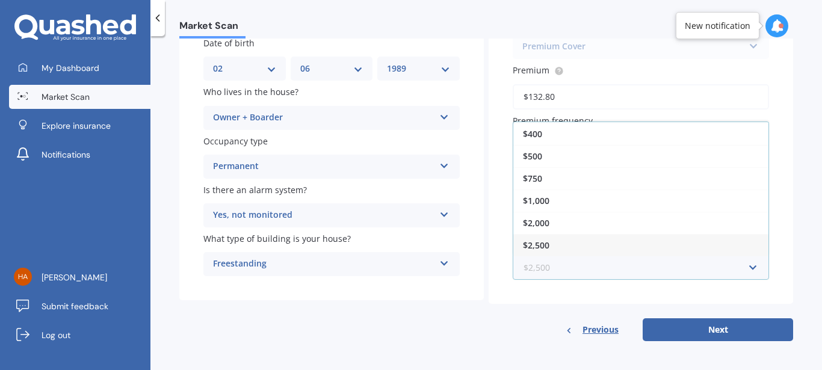
scroll to position [159, 0]
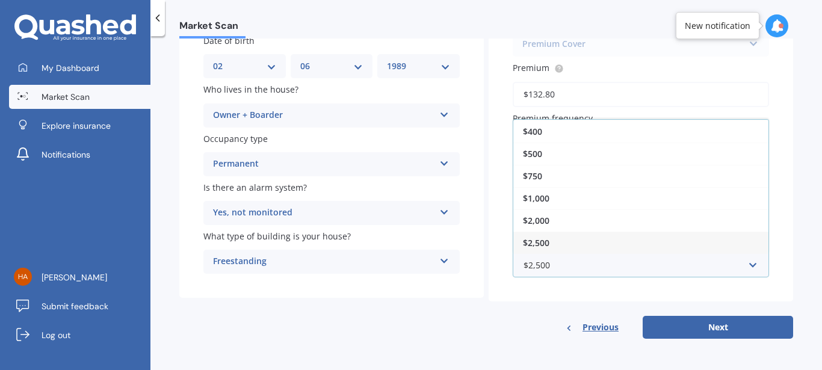
click at [572, 238] on div "$2,500" at bounding box center [640, 243] width 255 height 22
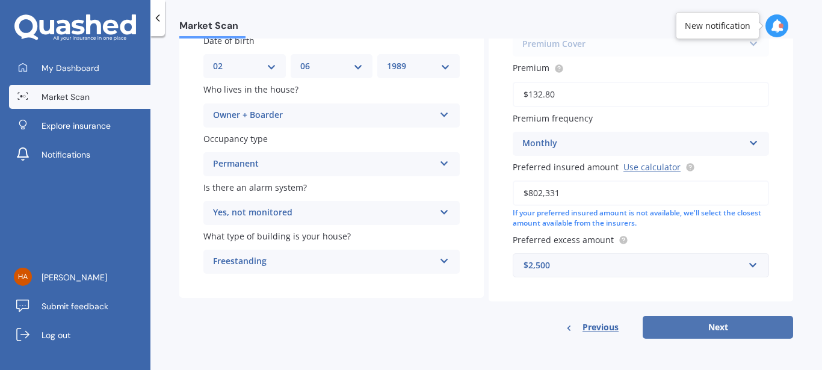
click at [693, 327] on button "Next" at bounding box center [718, 327] width 150 height 23
select select "02"
select select "06"
select select "1989"
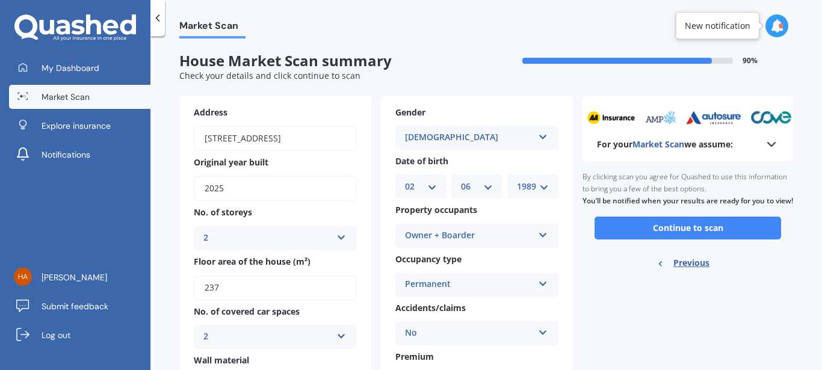
scroll to position [0, 0]
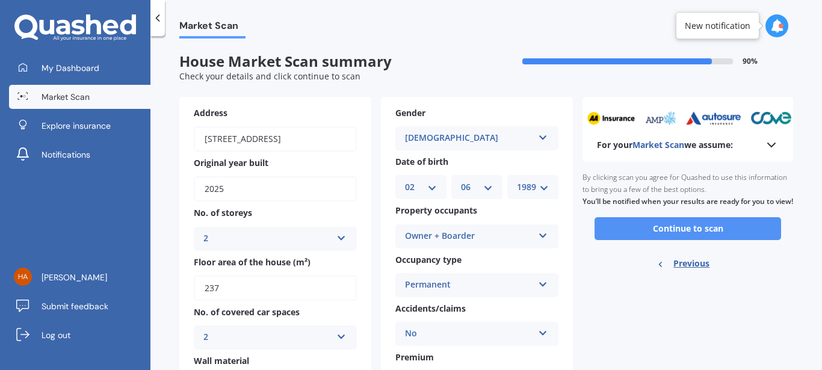
click at [655, 240] on button "Continue to scan" at bounding box center [688, 228] width 187 height 23
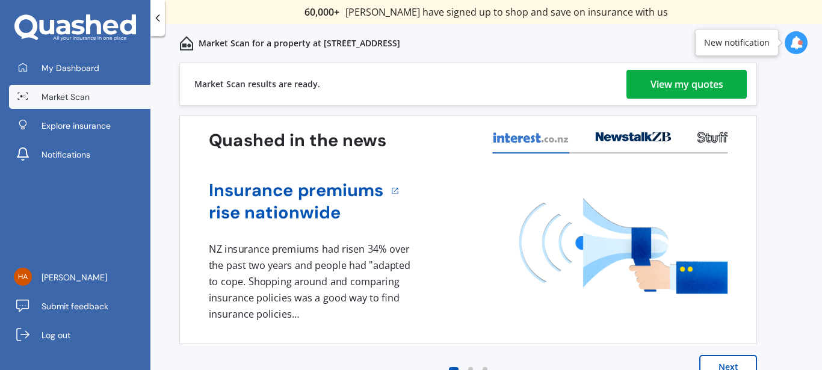
click at [690, 80] on div "View my quotes" at bounding box center [687, 84] width 73 height 29
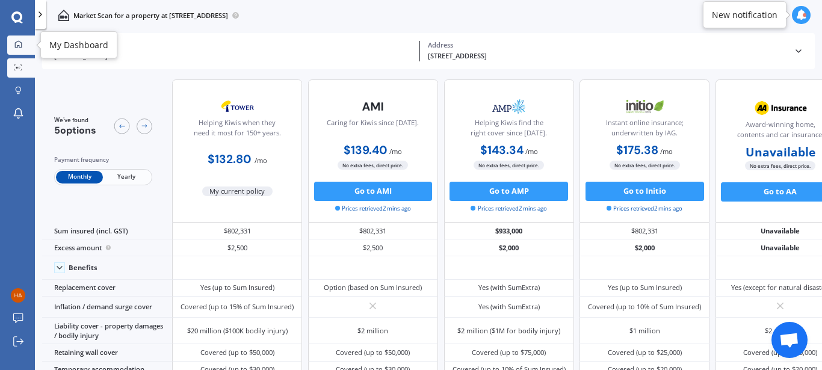
click at [18, 39] on link "My Dashboard" at bounding box center [21, 45] width 28 height 19
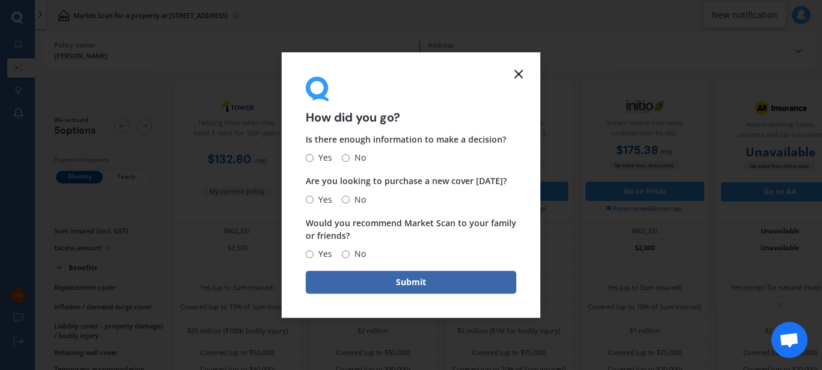
click at [517, 75] on line at bounding box center [518, 73] width 7 height 7
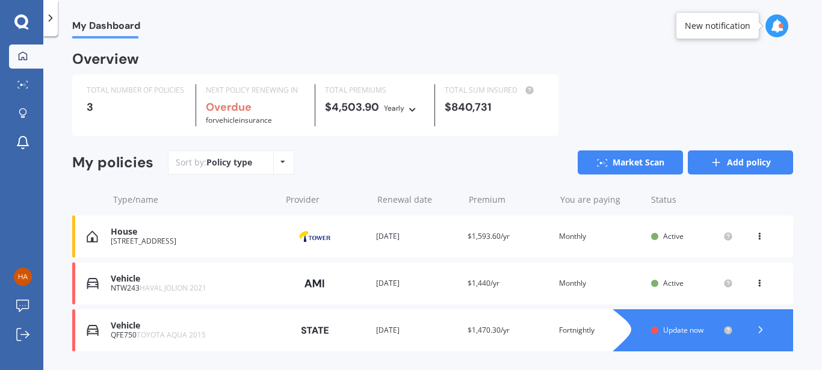
click at [713, 166] on link "Add policy" at bounding box center [740, 162] width 105 height 24
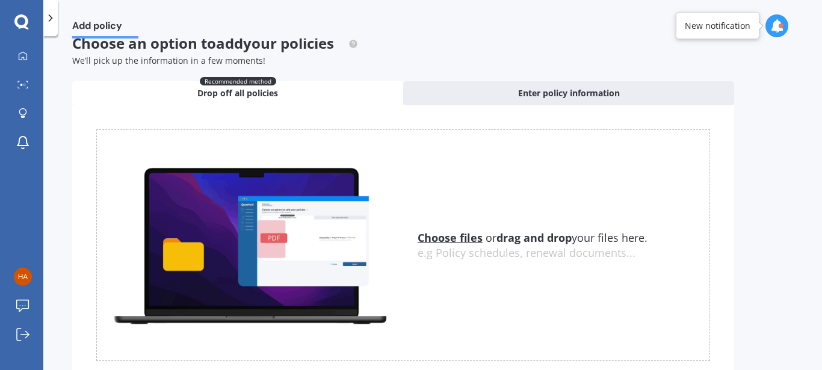
scroll to position [16, 0]
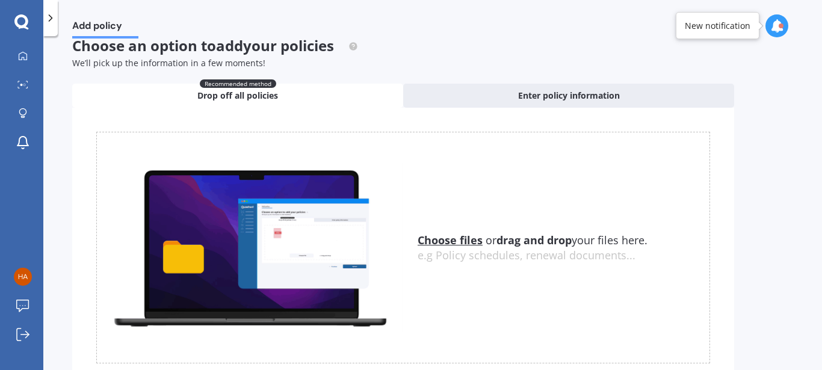
click at [596, 83] on div "Choose an option to add your policies We’ll pick up the information in a few mo…" at bounding box center [403, 219] width 662 height 365
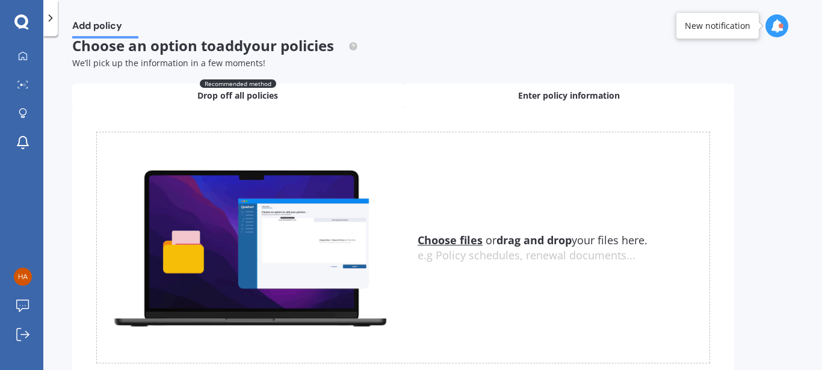
click at [592, 91] on span "Enter policy information" at bounding box center [569, 96] width 102 height 12
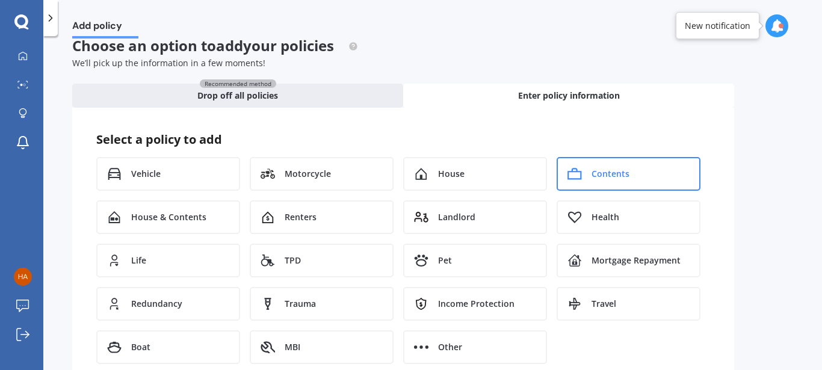
click at [596, 185] on div "Contents" at bounding box center [629, 174] width 144 height 34
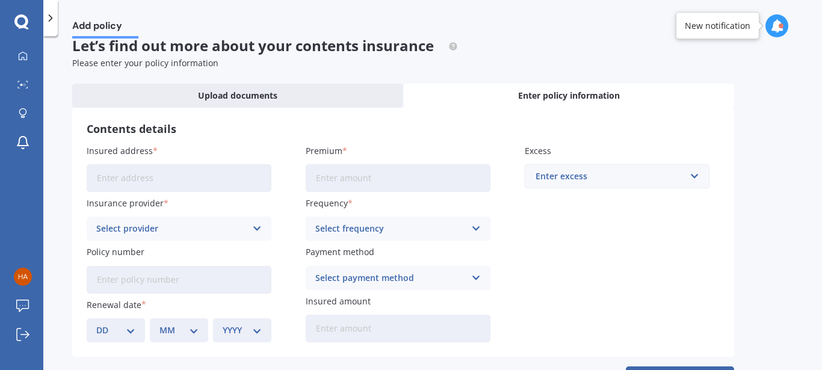
scroll to position [64, 0]
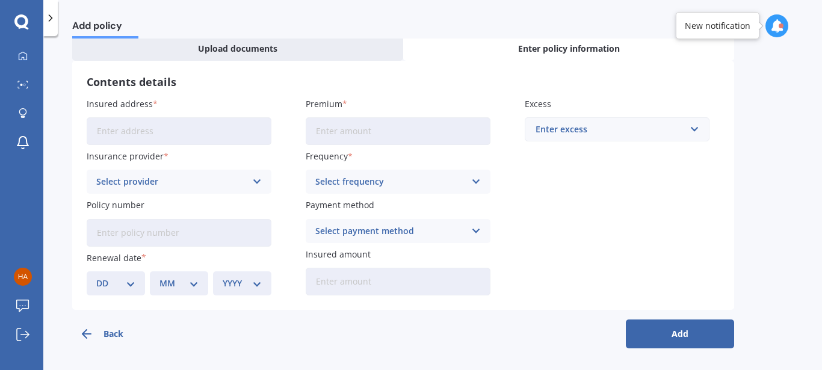
click at [187, 135] on input "Insured address" at bounding box center [179, 131] width 185 height 28
type input "17 Fjord Way, Karaka 2113"
click at [349, 130] on input "Premium" at bounding box center [398, 131] width 185 height 28
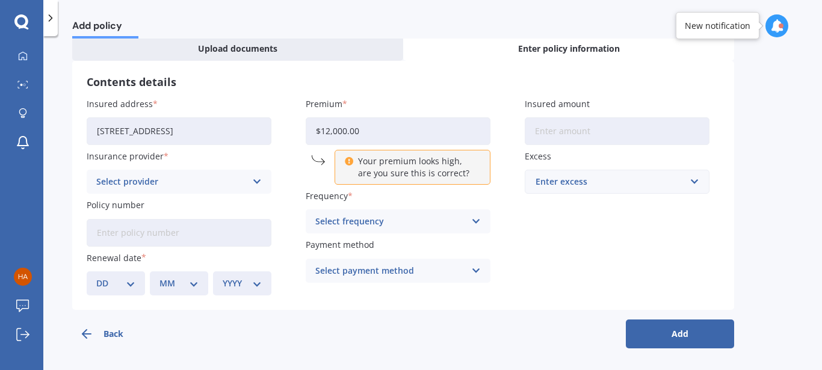
type input "$12,000.00"
click at [536, 210] on div "Insured address 17 Fjord Way, Karaka 2113 Insurance provider Select provider AA…" at bounding box center [403, 196] width 633 height 198
drag, startPoint x: 391, startPoint y: 134, endPoint x: 307, endPoint y: 121, distance: 84.7
click at [307, 121] on input "$12,000.00" at bounding box center [398, 131] width 185 height 28
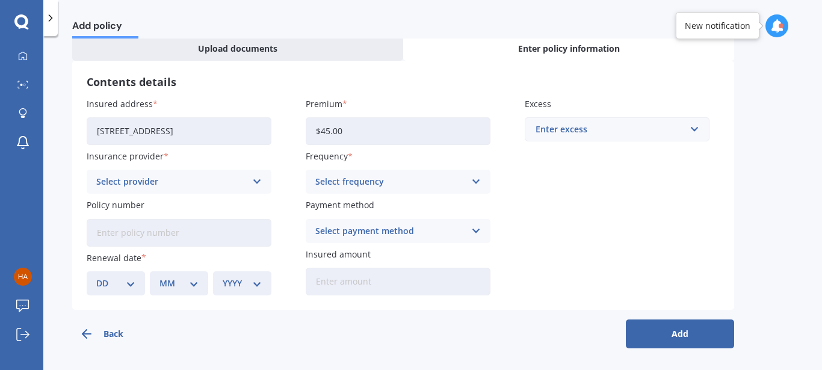
type input "$45.00"
click at [359, 175] on div "Select frequency Yearly Six-Monthly Quarterly Monthly Fortnightly Weekly" at bounding box center [398, 182] width 185 height 24
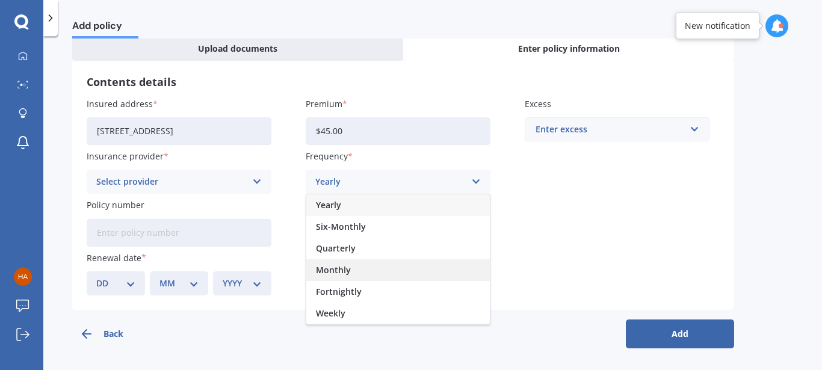
click at [354, 274] on div "Monthly" at bounding box center [398, 270] width 184 height 22
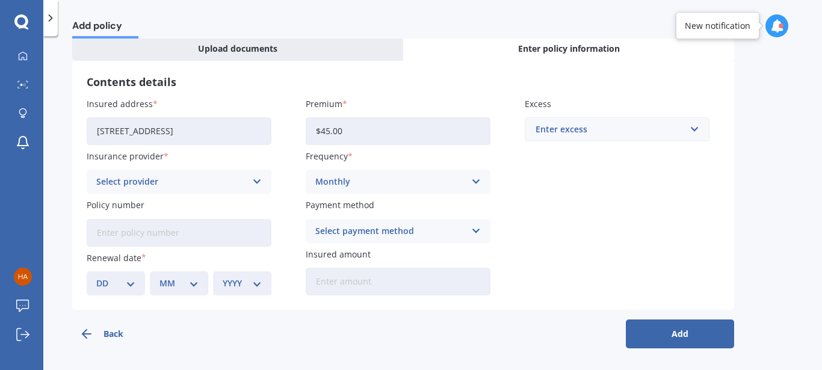
click at [562, 134] on div "Enter excess" at bounding box center [610, 129] width 149 height 13
click at [543, 155] on span "$250" at bounding box center [544, 152] width 19 height 8
click at [196, 181] on div "Select provider" at bounding box center [171, 181] width 150 height 13
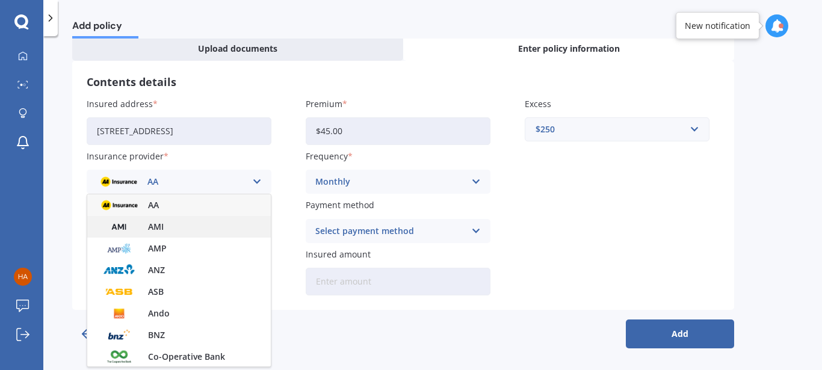
click at [177, 229] on div "AMI" at bounding box center [179, 227] width 184 height 22
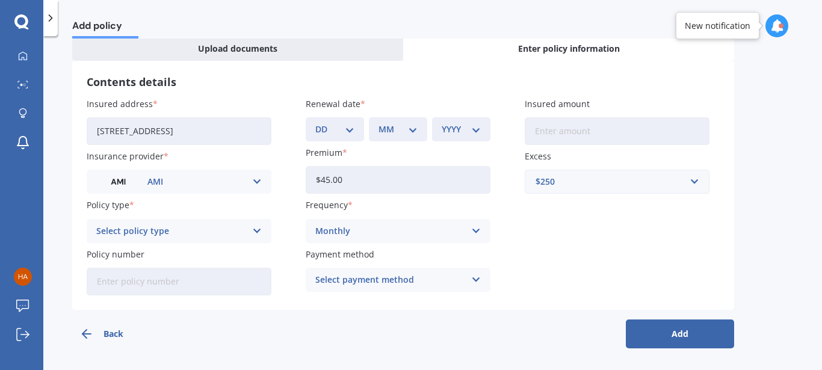
click at [198, 227] on div "Select policy type" at bounding box center [171, 230] width 150 height 13
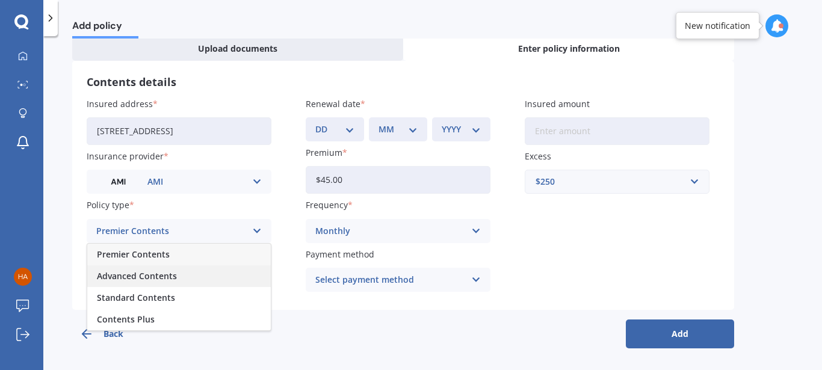
click at [161, 275] on span "Advanced Contents" at bounding box center [137, 276] width 80 height 8
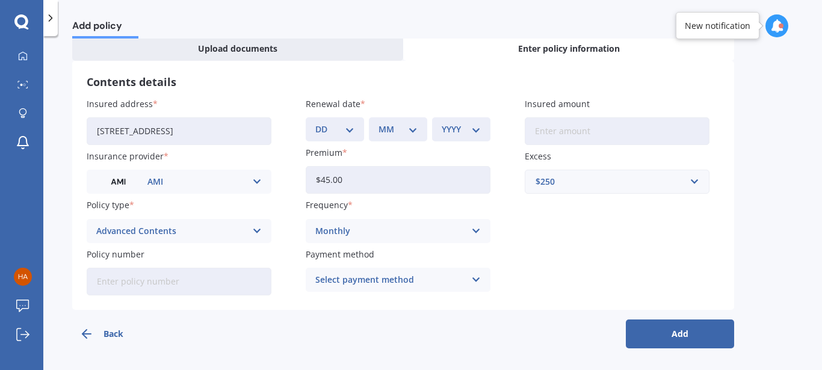
click at [159, 236] on div "Advanced Contents" at bounding box center [171, 230] width 150 height 13
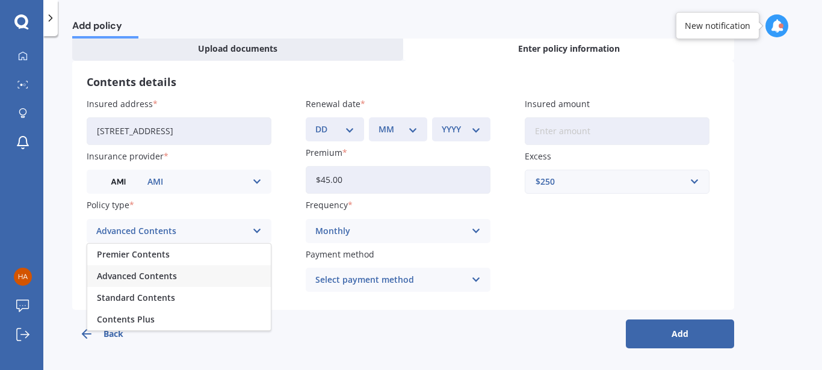
click at [159, 236] on div "Advanced Contents" at bounding box center [171, 230] width 150 height 13
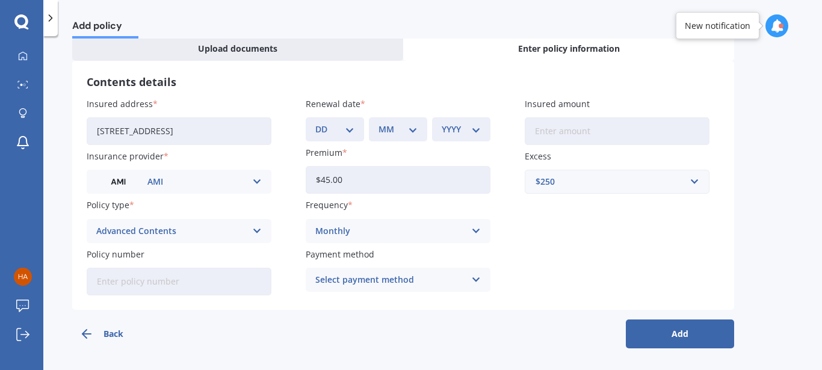
click at [240, 285] on input "Policy number" at bounding box center [179, 282] width 185 height 28
click at [346, 291] on div "Select payment method Direct debit - bank account Direct debit - credit/debit c…" at bounding box center [398, 280] width 185 height 24
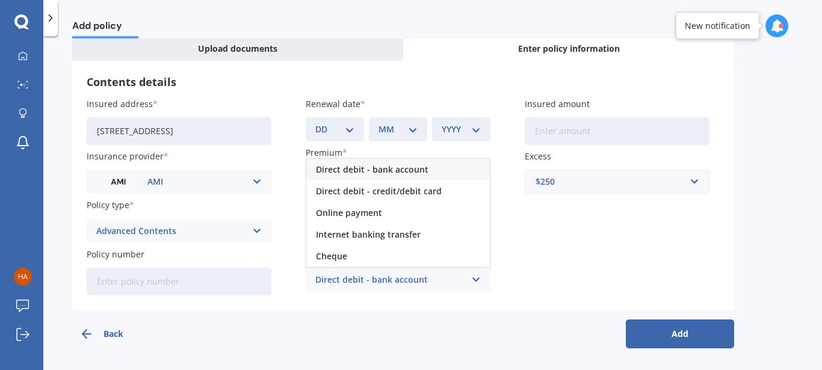
click at [383, 176] on div "Direct debit - bank account" at bounding box center [398, 170] width 184 height 22
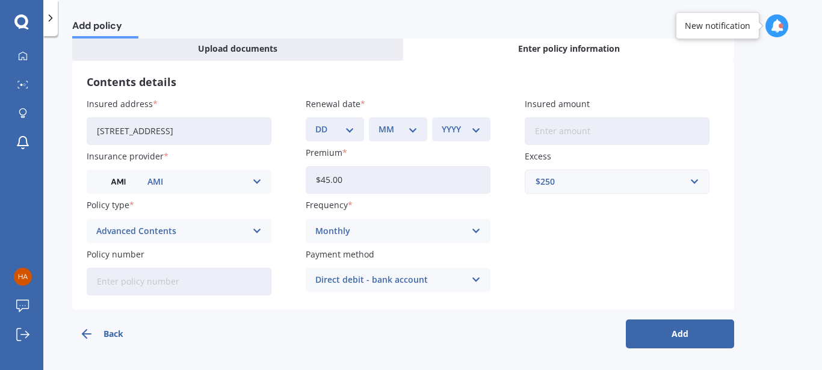
click at [689, 338] on button "Add" at bounding box center [680, 334] width 108 height 29
click at [325, 123] on select "DD 01 02 03 04 05 06 07 08 09 10 11 12 13 14 15 16 17 18 19 20 21 22 23 24 25 2…" at bounding box center [342, 129] width 34 height 13
select select "01"
click option "01" at bounding box center [0, 0] width 0 height 0
click at [383, 123] on select "MM 01 02 03 04 05 06 07 08 09 10 11 12" at bounding box center [400, 129] width 34 height 13
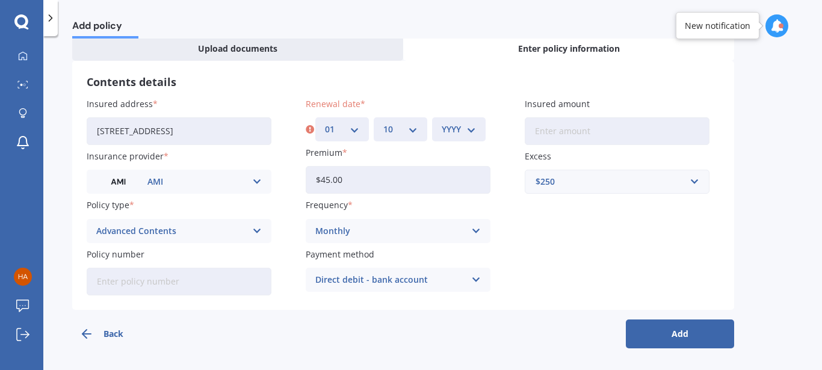
click option "10" at bounding box center [0, 0] width 0 height 0
click at [383, 123] on select "MM 01 02 03 04 05 06 07 08 09 10 11 12" at bounding box center [400, 129] width 34 height 13
select select "08"
click option "08" at bounding box center [0, 0] width 0 height 0
select select "2026"
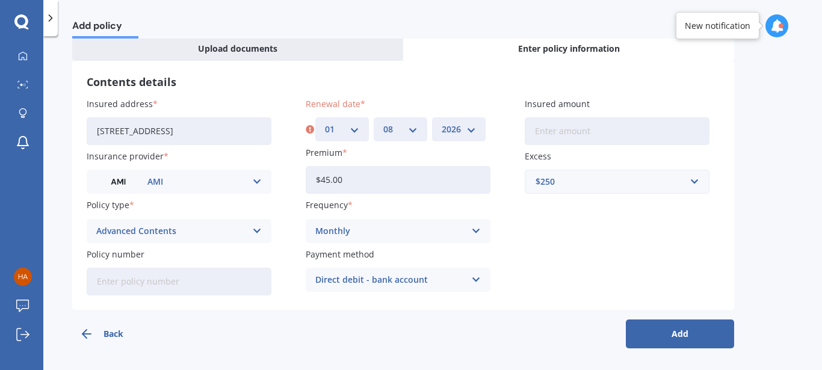
click option "2026" at bounding box center [0, 0] width 0 height 0
click at [661, 335] on button "Add" at bounding box center [680, 334] width 108 height 29
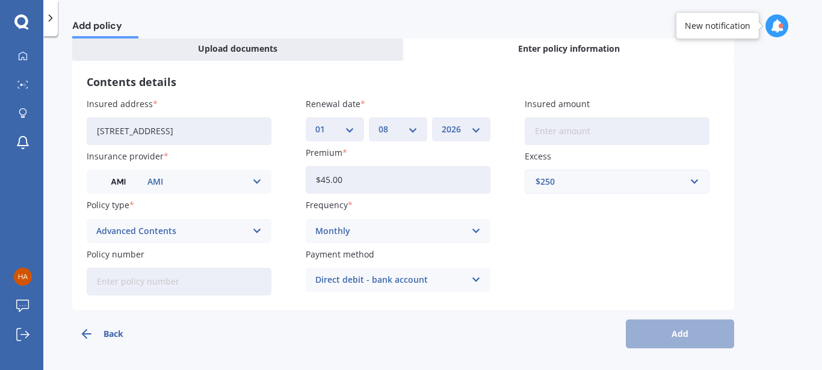
scroll to position [0, 0]
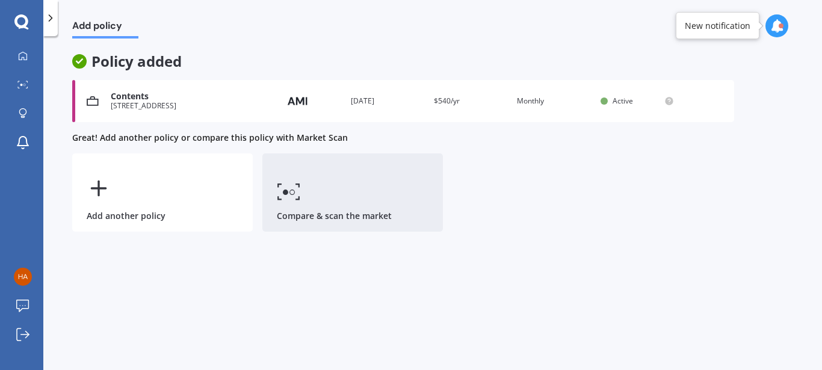
click at [317, 198] on link "Compare & scan the market" at bounding box center [352, 192] width 181 height 78
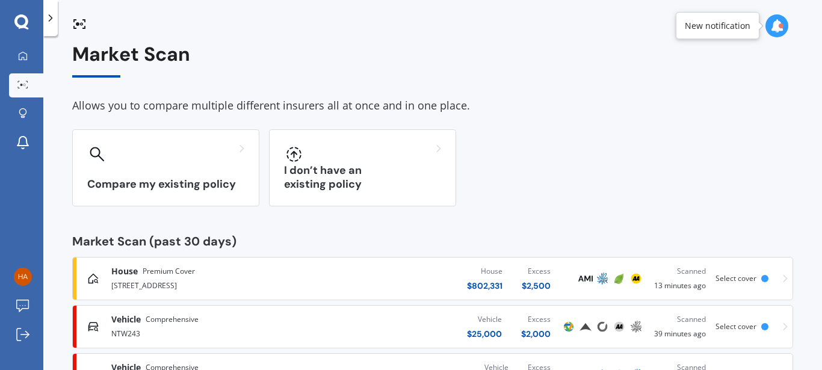
scroll to position [2, 0]
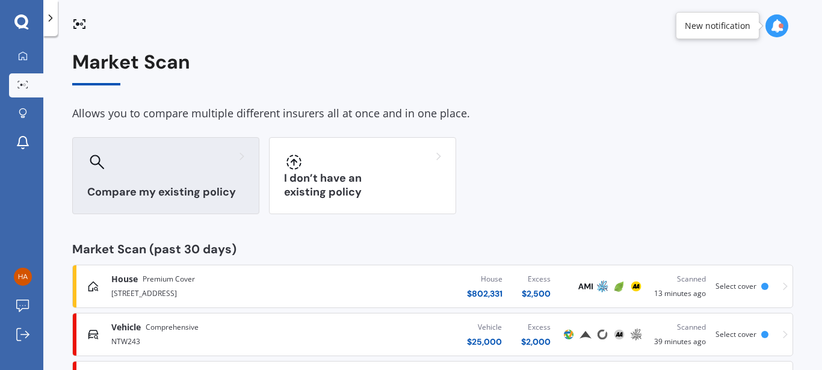
click at [209, 189] on h3 "Compare my existing policy" at bounding box center [165, 192] width 157 height 14
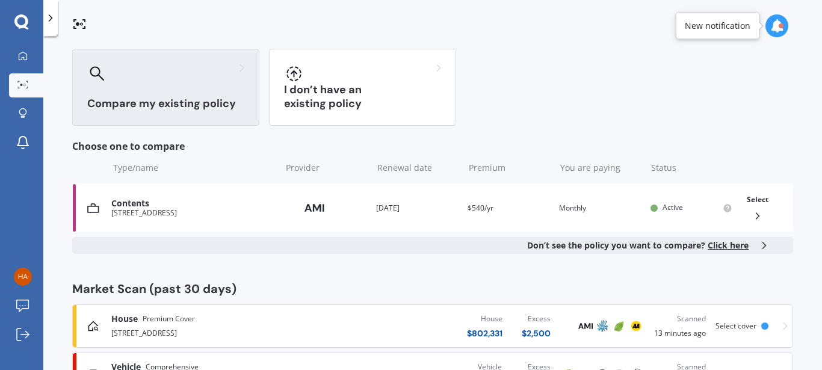
scroll to position [92, 0]
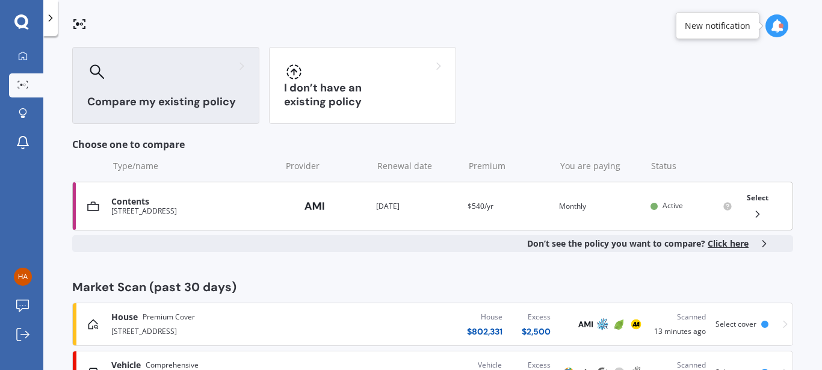
click at [747, 196] on span "Select" at bounding box center [758, 198] width 22 height 10
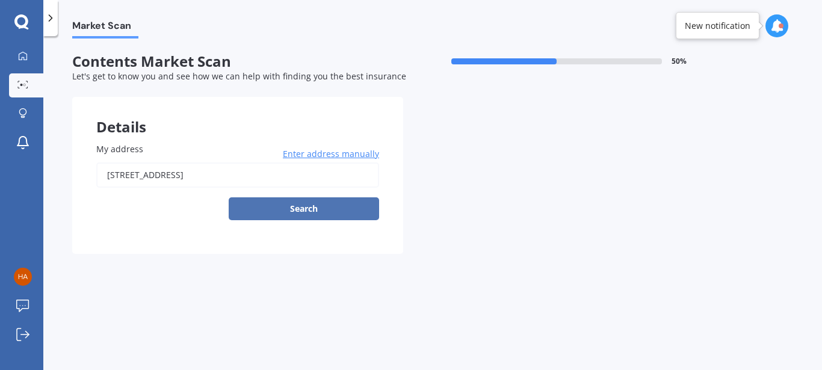
click at [339, 202] on button "Search" at bounding box center [304, 208] width 150 height 23
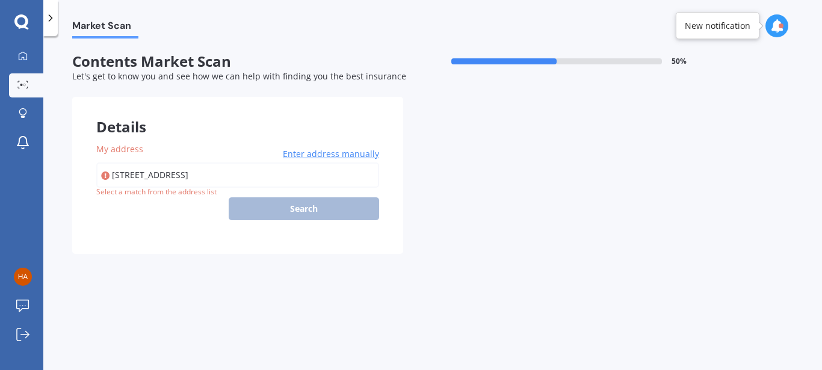
click at [291, 173] on input "17 Fjord Way, Karaka 2113" at bounding box center [237, 174] width 283 height 25
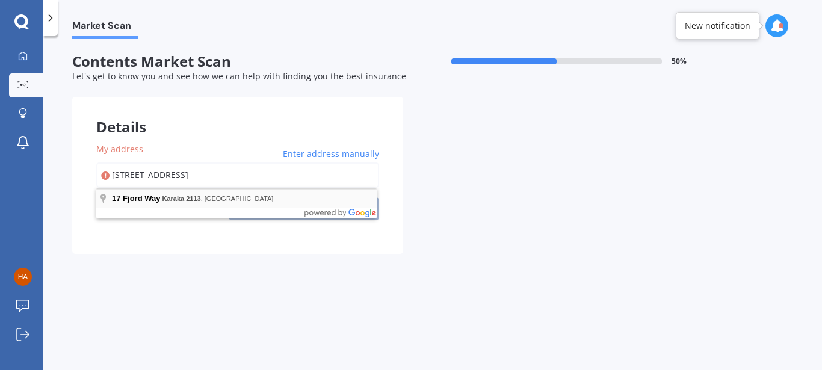
type input "17 Fjord Way, Karaka 2113"
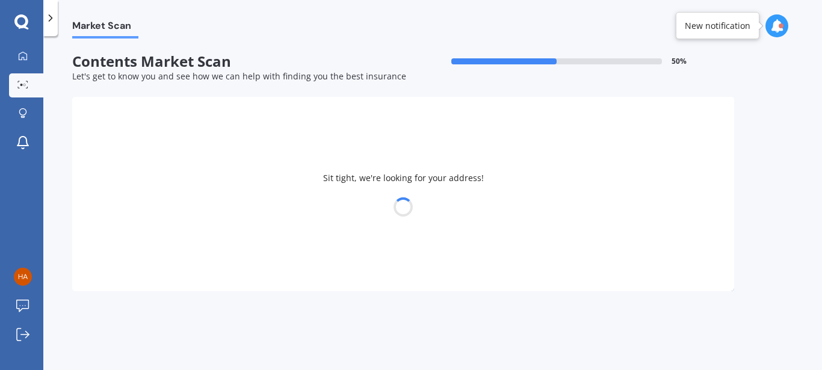
select select "02"
select select "06"
select select "1989"
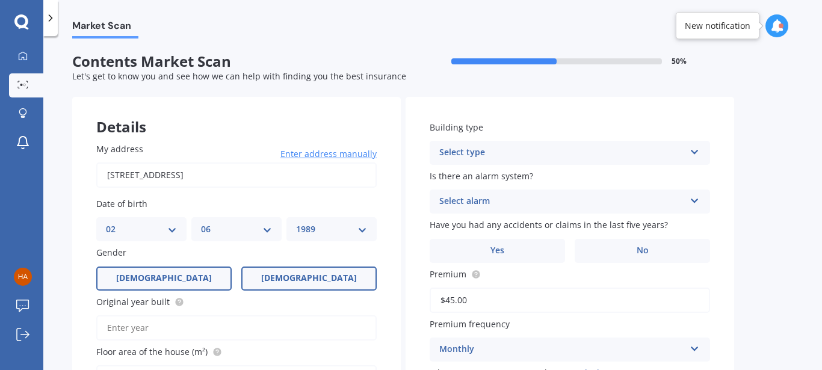
click at [321, 283] on span "Female" at bounding box center [309, 278] width 96 height 10
click at [0, 0] on input "Female" at bounding box center [0, 0] width 0 height 0
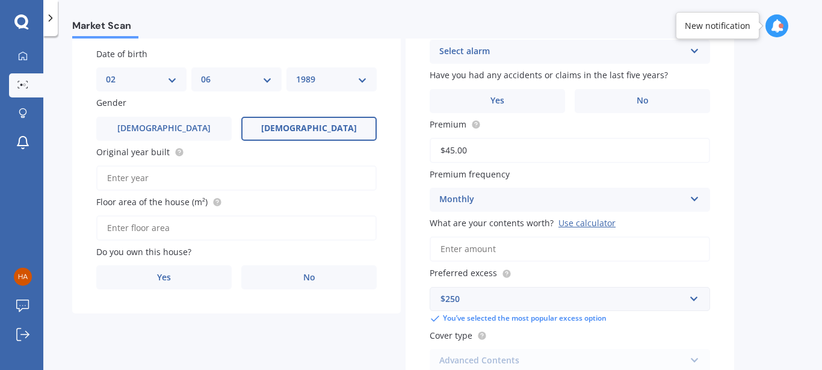
click at [211, 184] on input "Original year built" at bounding box center [236, 177] width 280 height 25
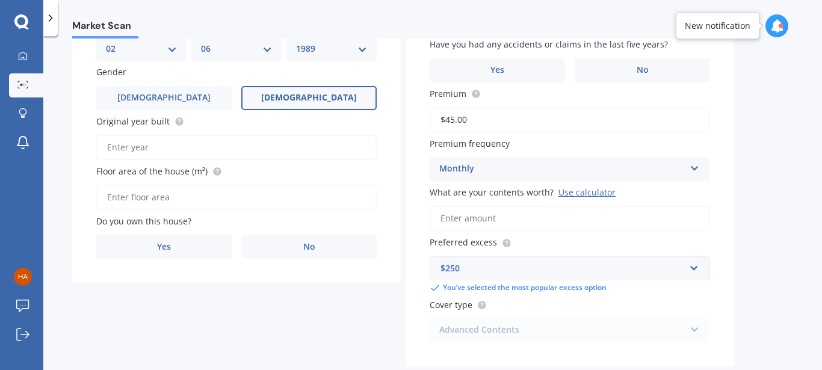
scroll to position [182, 0]
click at [191, 144] on input "Original year built" at bounding box center [236, 146] width 280 height 25
type input "2025"
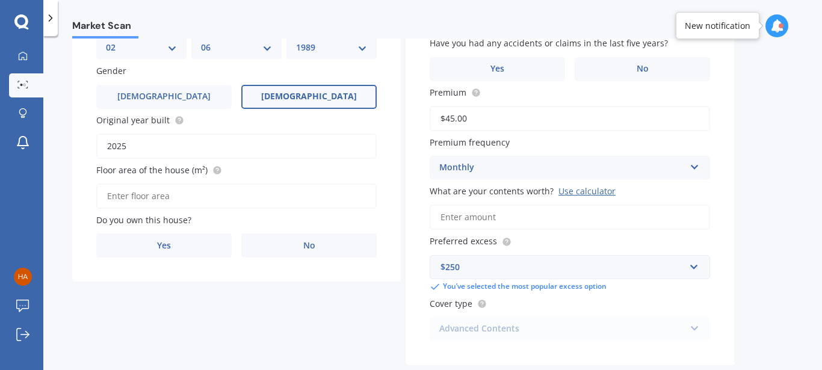
click at [194, 197] on input "Floor area of the house (m²)" at bounding box center [236, 196] width 280 height 25
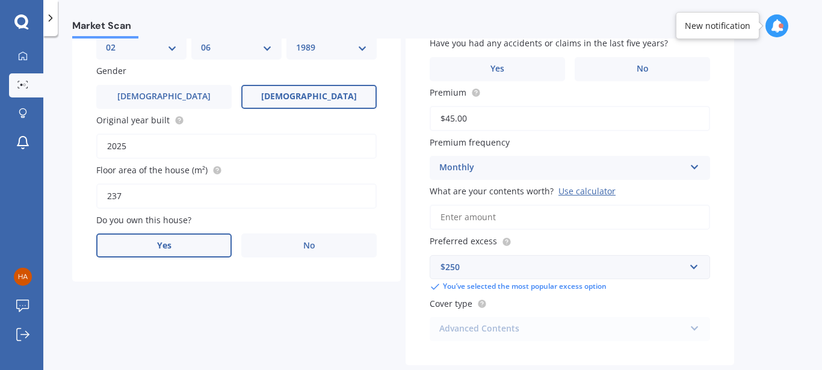
type input "237"
click at [188, 241] on label "Yes" at bounding box center [163, 245] width 135 height 24
click at [0, 0] on input "Yes" at bounding box center [0, 0] width 0 height 0
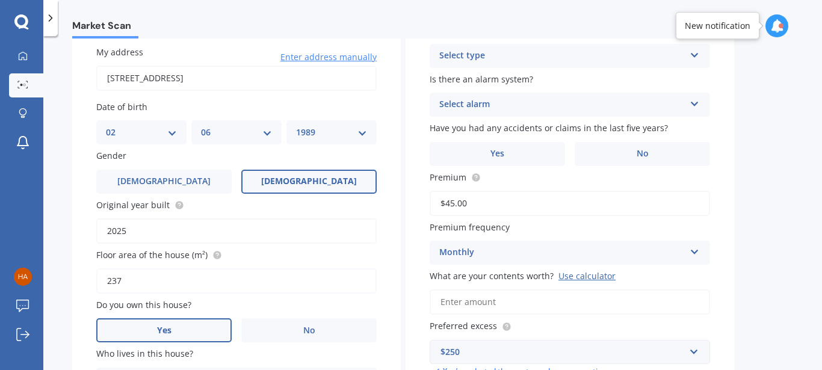
scroll to position [96, 0]
click at [630, 151] on label "No" at bounding box center [642, 155] width 135 height 24
click at [0, 0] on input "No" at bounding box center [0, 0] width 0 height 0
click at [528, 63] on div "Select type" at bounding box center [562, 56] width 246 height 14
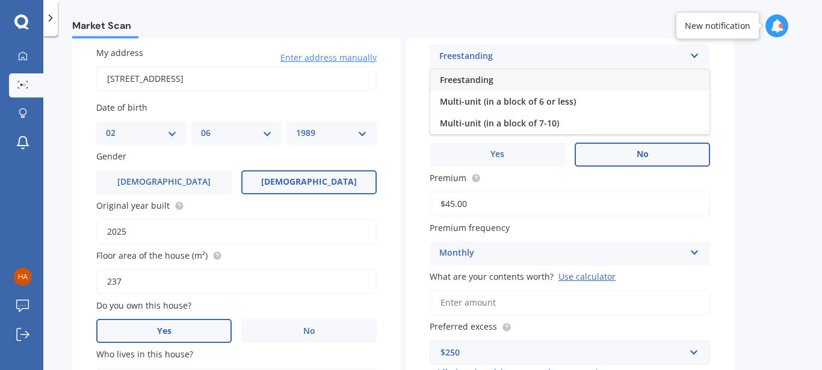
click at [501, 82] on div "Freestanding" at bounding box center [569, 80] width 279 height 22
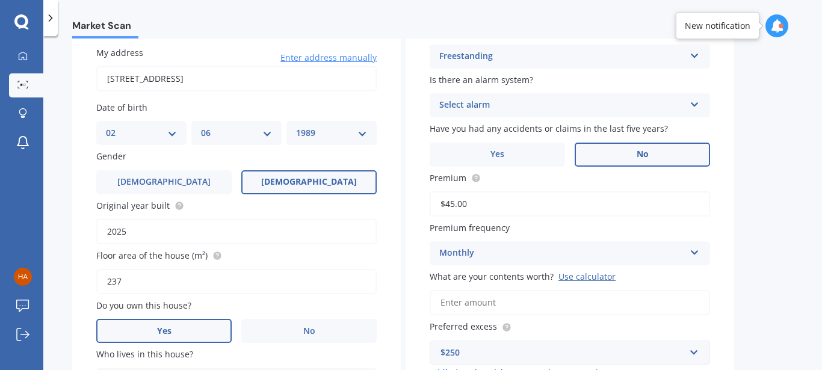
click at [510, 102] on div "Select alarm" at bounding box center [562, 105] width 246 height 14
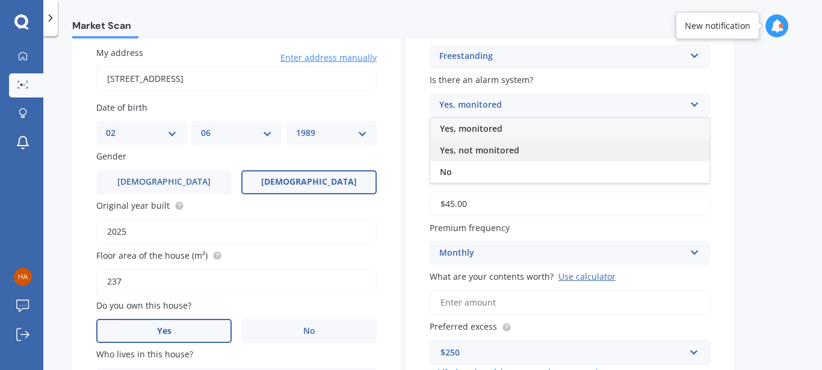
click at [507, 150] on span "Yes, not monitored" at bounding box center [479, 149] width 79 height 11
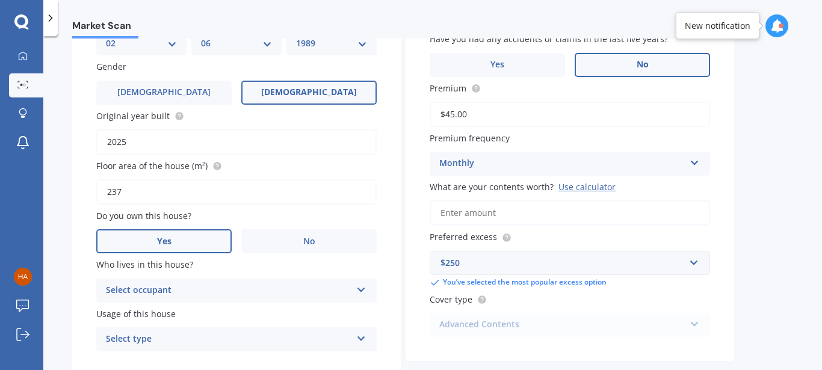
scroll to position [248, 0]
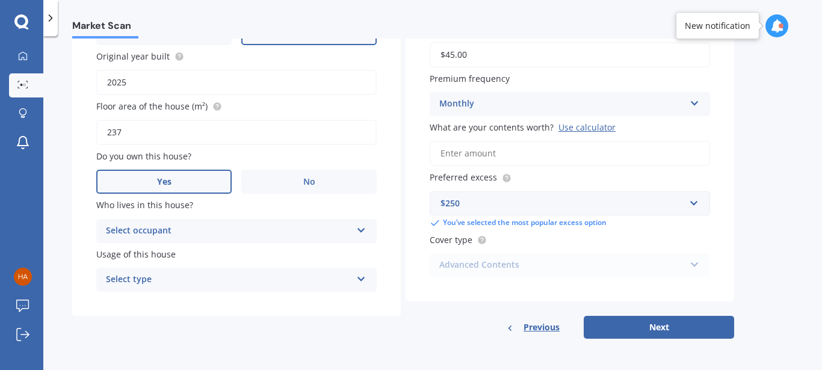
click at [506, 145] on input "What are your contents worth? Use calculator" at bounding box center [570, 153] width 280 height 25
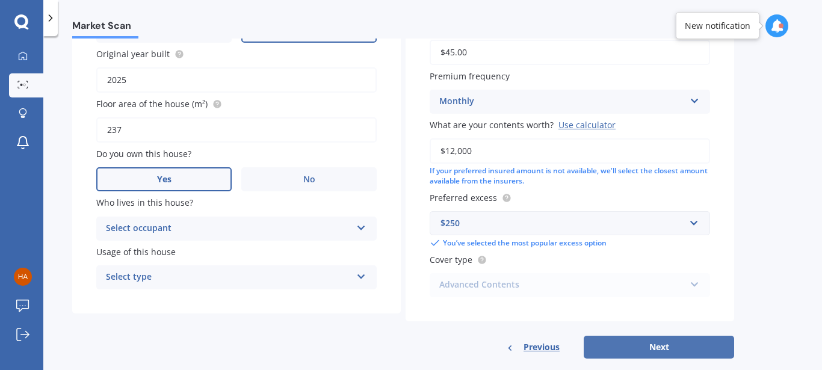
type input "$12,000"
click at [651, 341] on button "Next" at bounding box center [659, 347] width 150 height 23
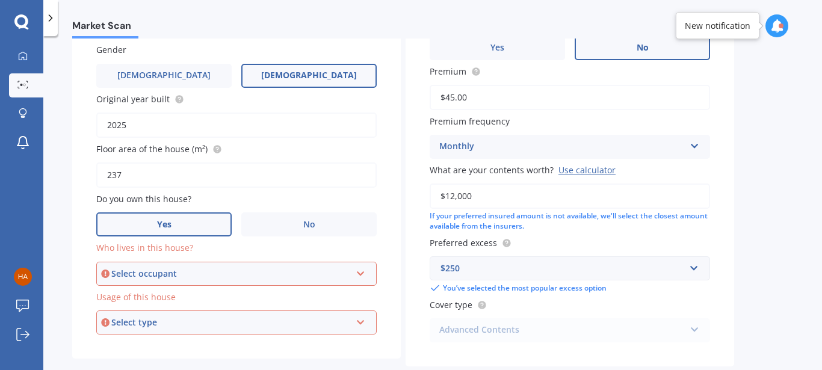
scroll to position [199, 0]
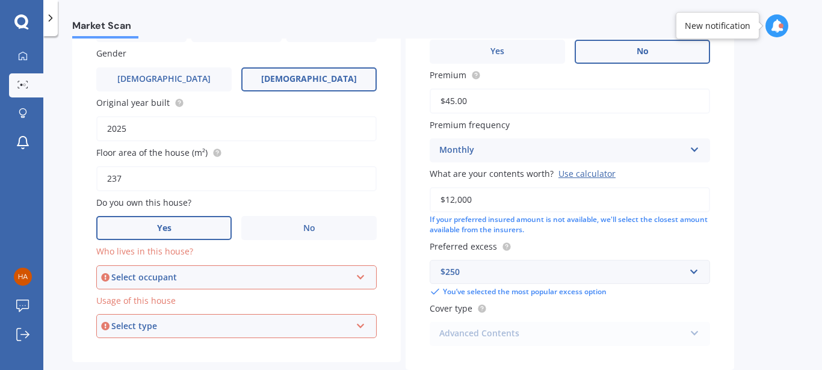
click at [360, 274] on icon at bounding box center [361, 275] width 10 height 8
click at [195, 302] on div "Owner" at bounding box center [236, 300] width 278 height 22
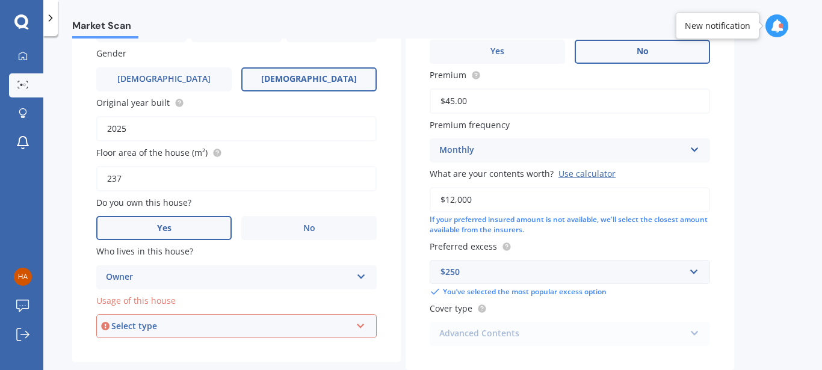
click at [198, 329] on div "Select type" at bounding box center [231, 326] width 240 height 13
click at [169, 283] on div "Permanent" at bounding box center [236, 282] width 278 height 22
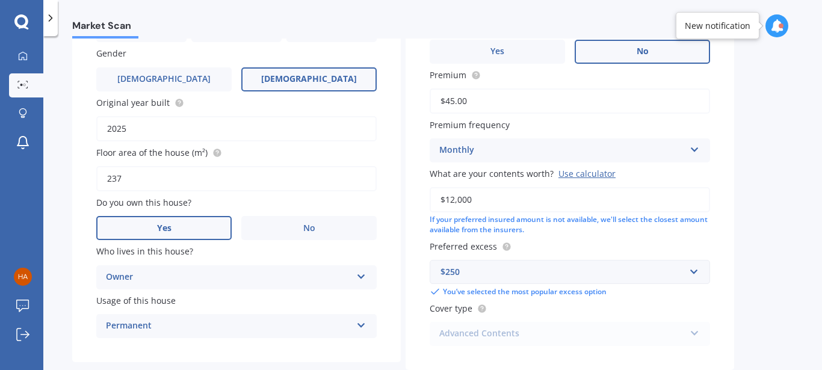
scroll to position [270, 0]
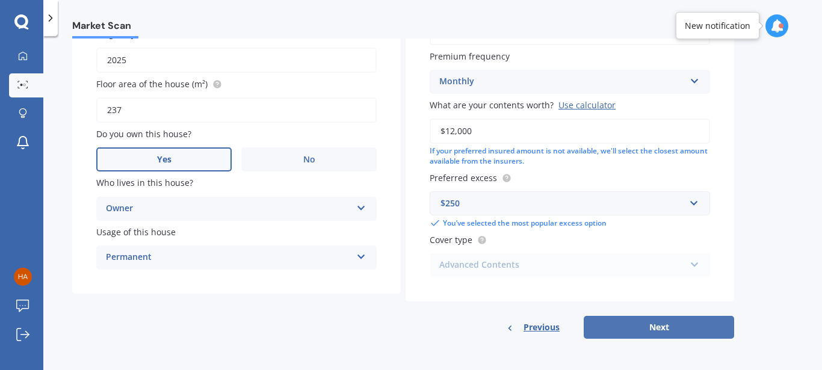
click at [661, 320] on button "Next" at bounding box center [659, 327] width 150 height 23
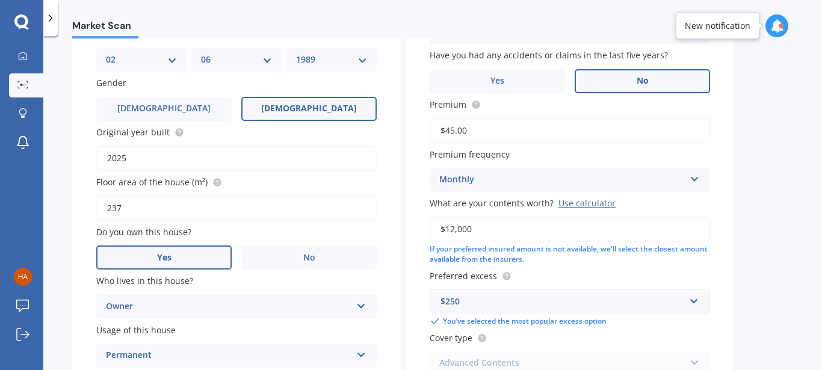
select select "02"
select select "06"
select select "1989"
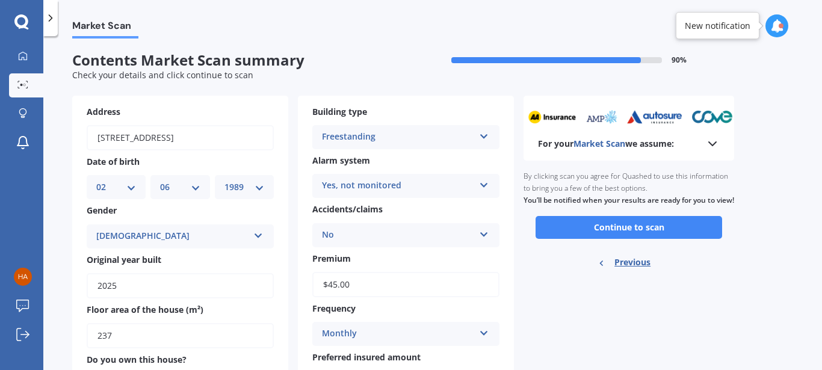
scroll to position [0, 0]
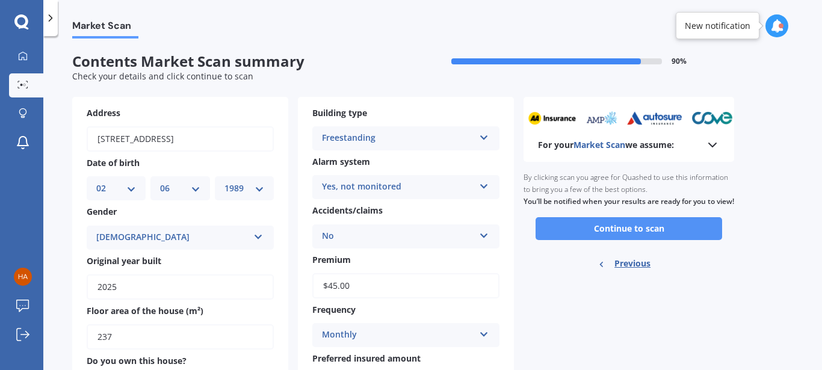
click at [633, 240] on button "Continue to scan" at bounding box center [629, 228] width 187 height 23
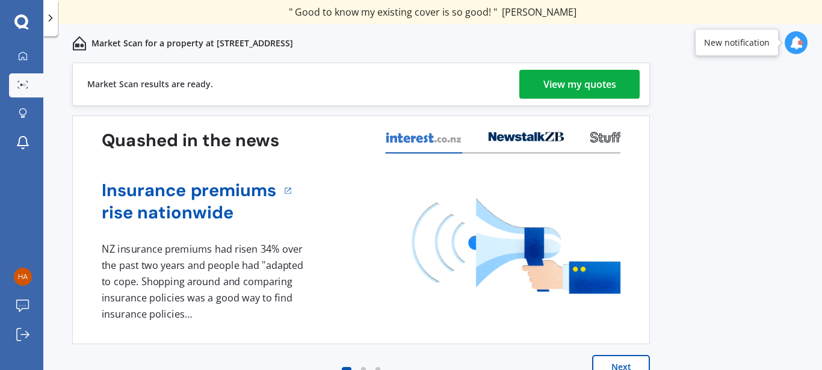
click at [613, 88] on div "View my quotes" at bounding box center [579, 84] width 73 height 29
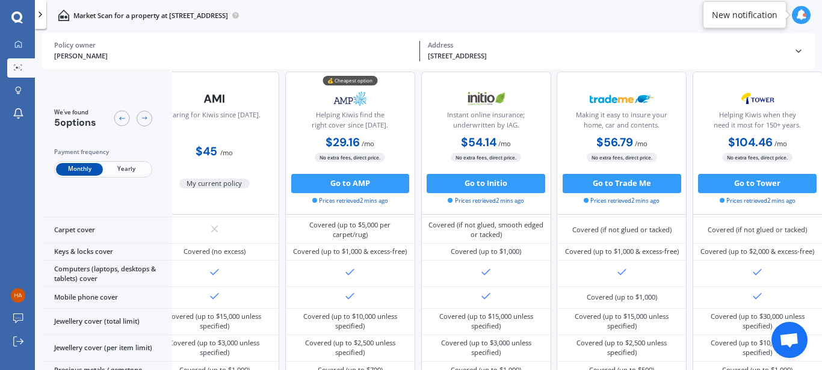
scroll to position [0, 37]
